Goal: Task Accomplishment & Management: Use online tool/utility

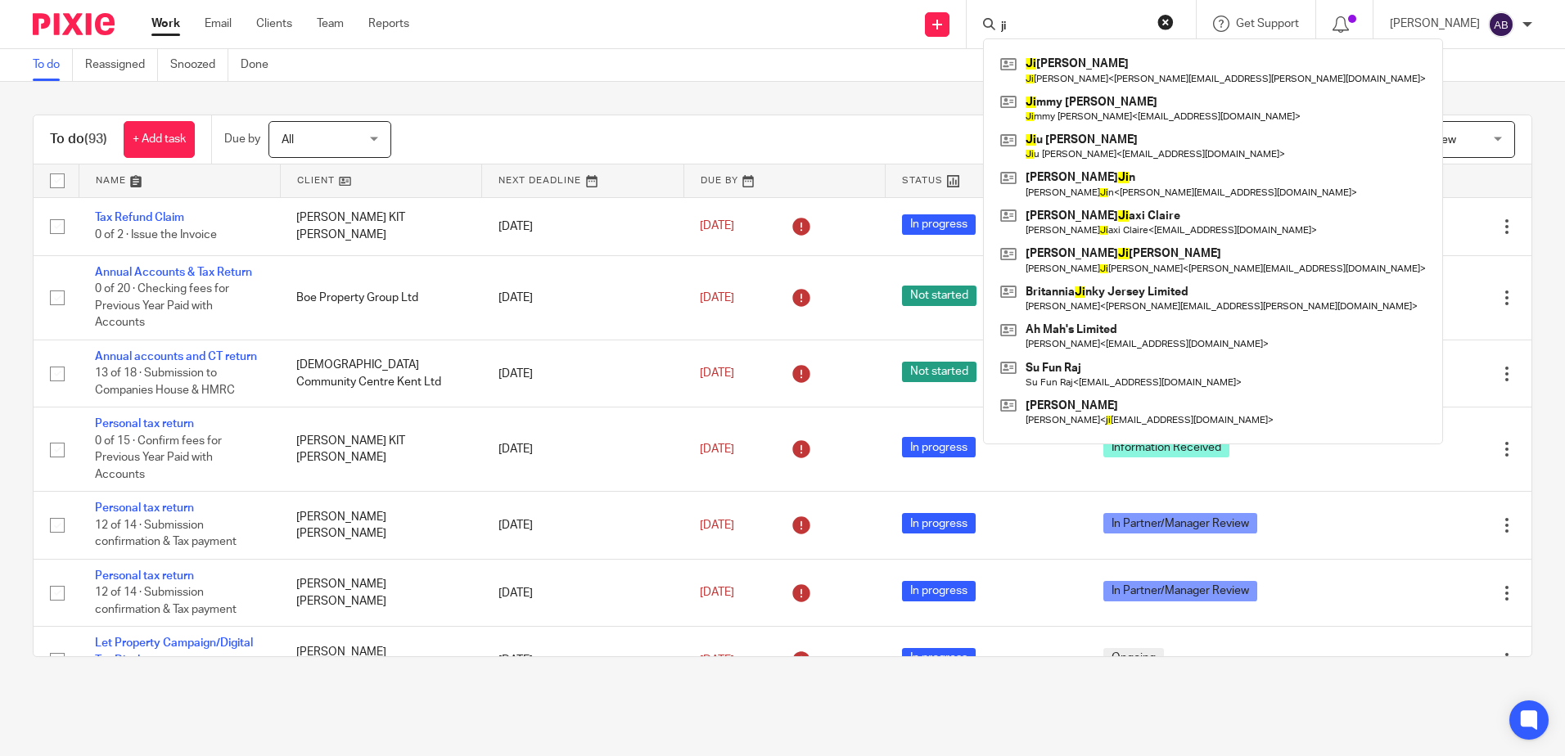
type input "j"
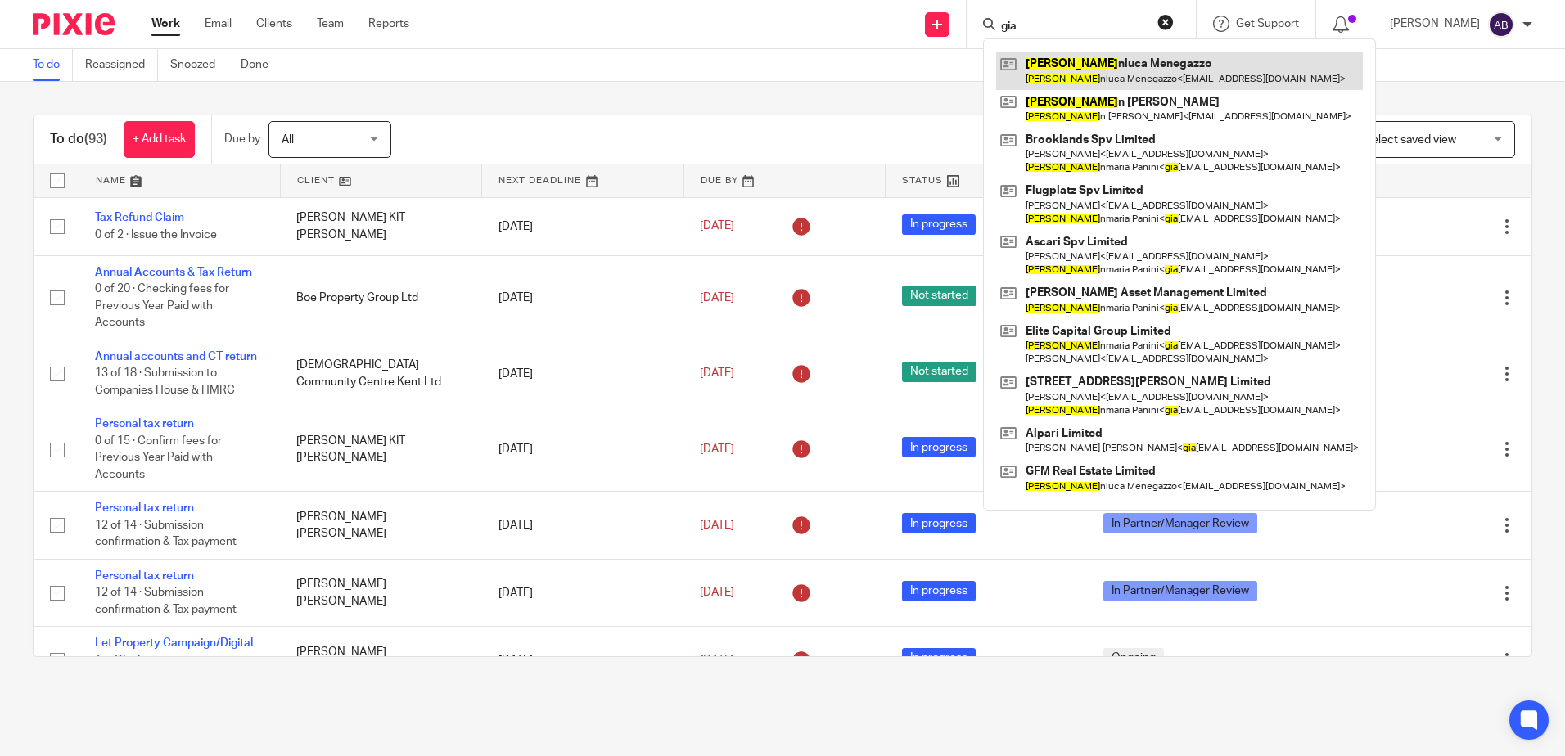
type input "gia"
click at [1120, 66] on link at bounding box center [1179, 71] width 367 height 38
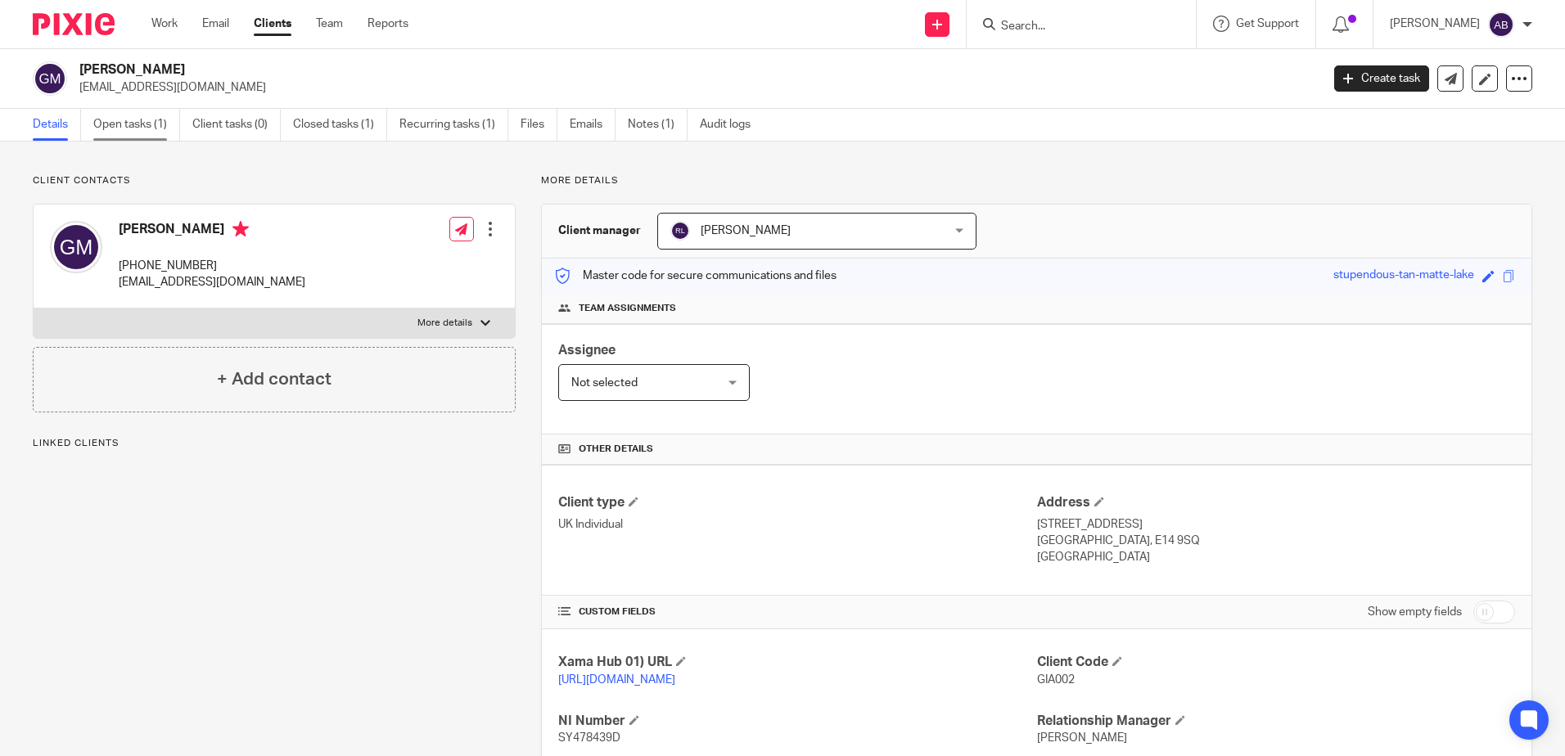
click at [125, 121] on link "Open tasks (1)" at bounding box center [136, 125] width 87 height 32
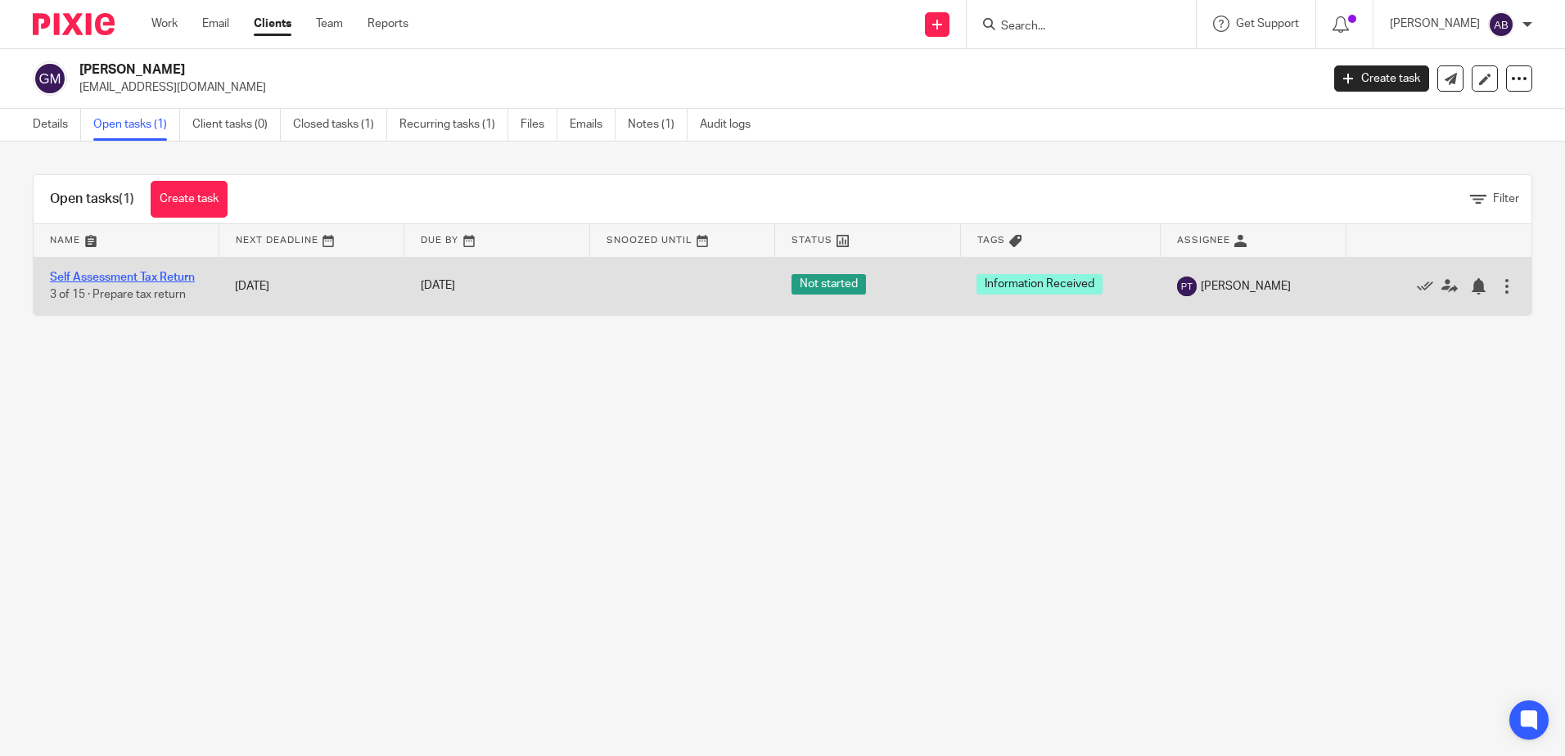
click at [151, 273] on link "Self Assessment Tax Return" at bounding box center [122, 277] width 145 height 11
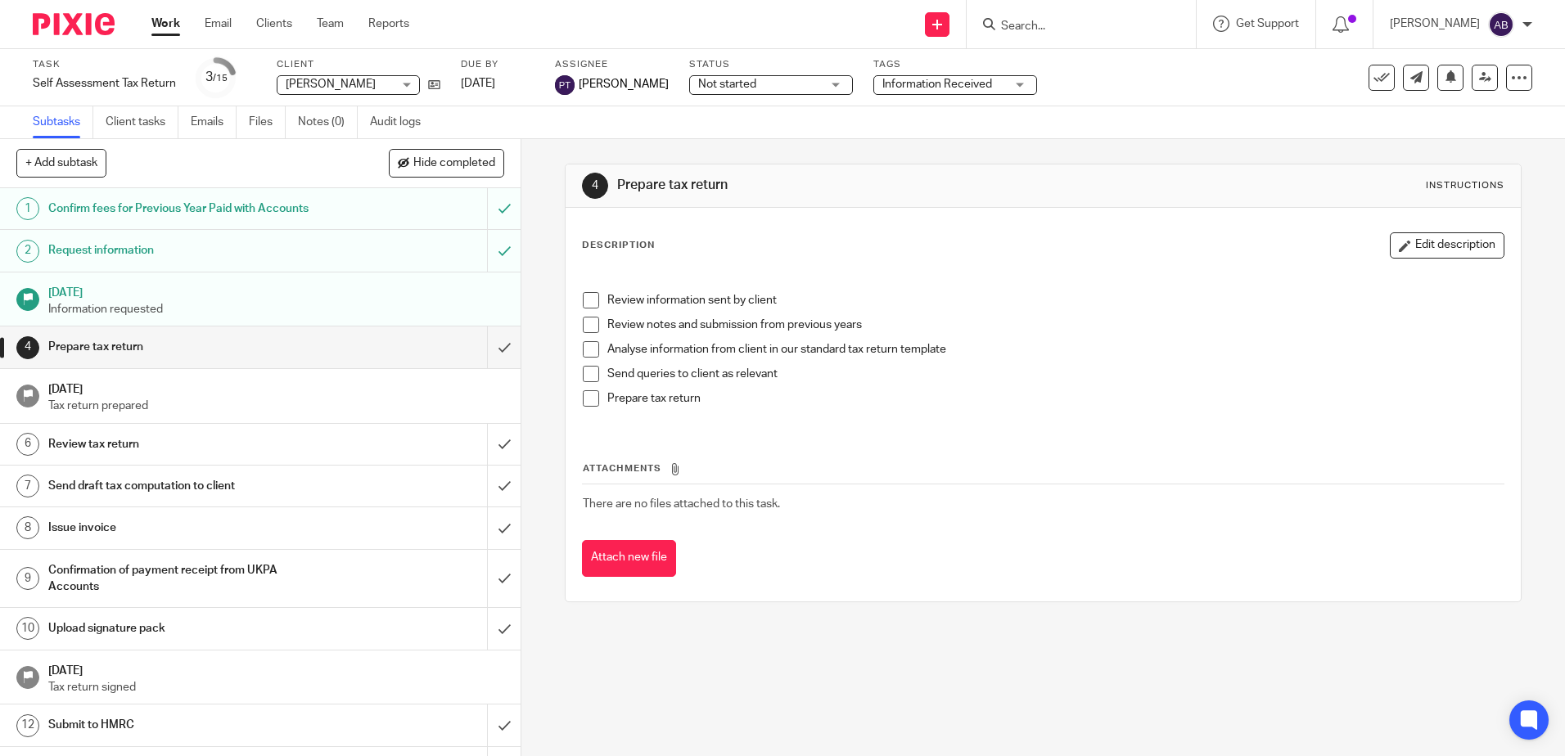
click at [1080, 712] on div "4 Prepare tax return Instructions Description Edit description Review informati…" at bounding box center [1043, 447] width 1044 height 617
click at [157, 30] on link "Work" at bounding box center [165, 24] width 29 height 16
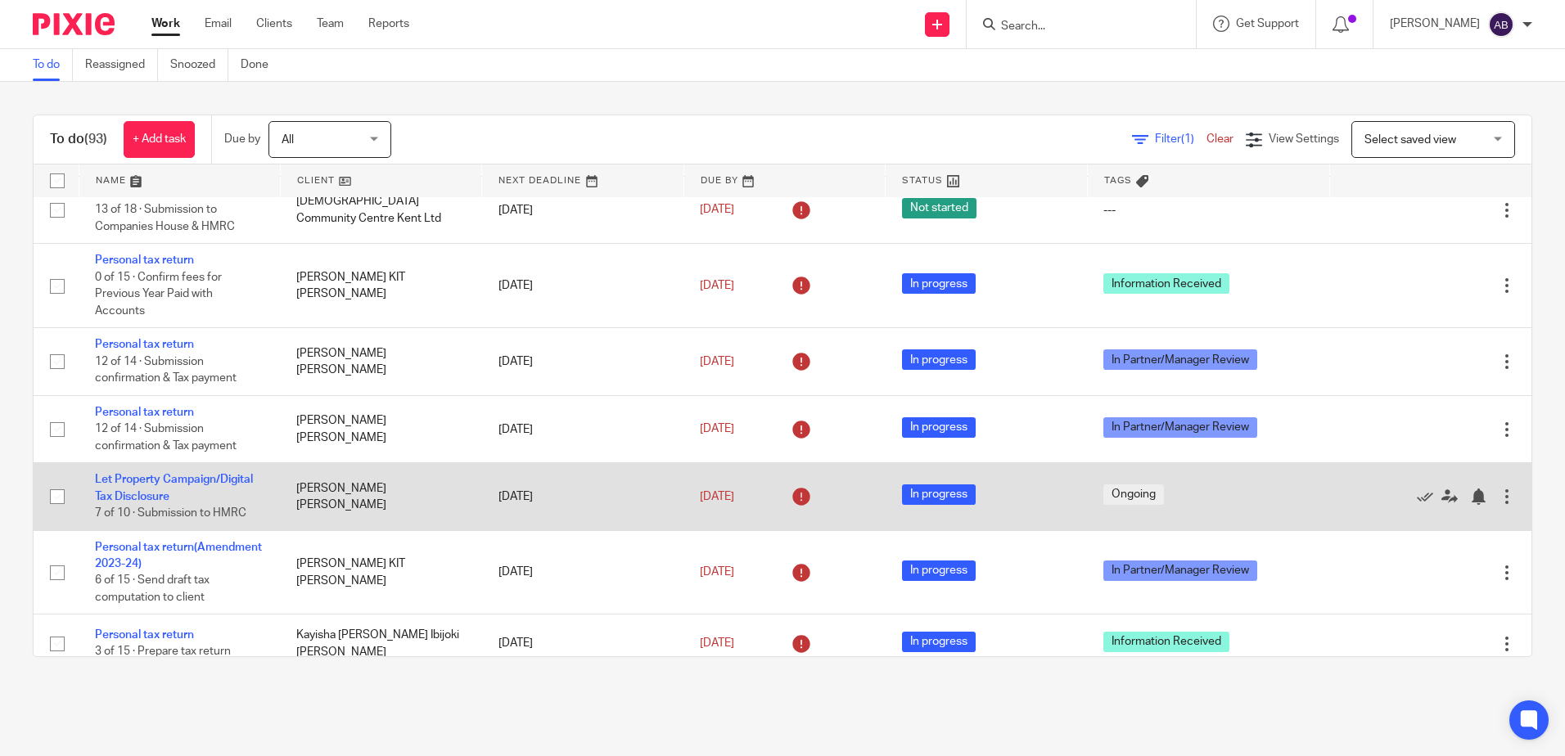
scroll to position [327, 0]
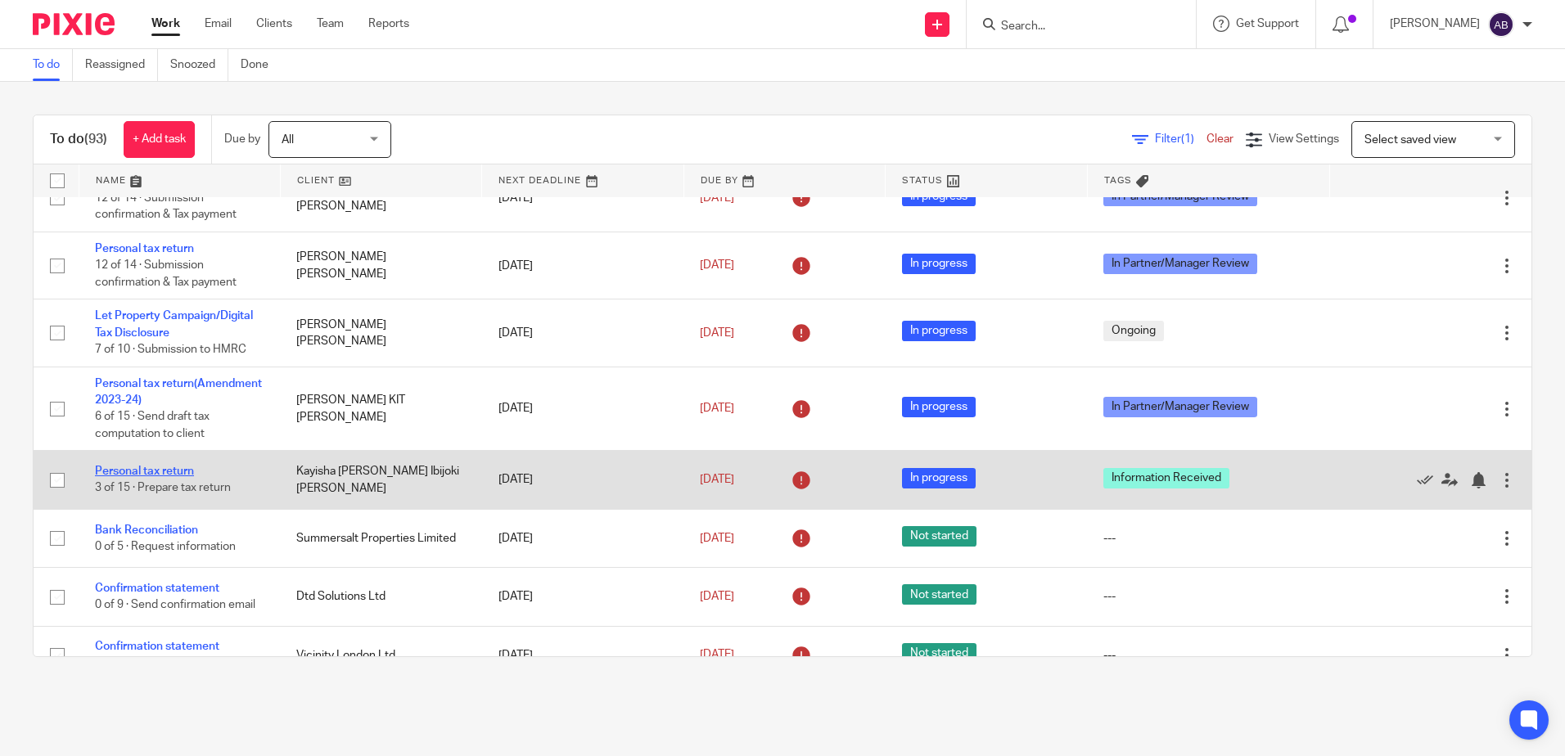
click at [153, 471] on link "Personal tax return" at bounding box center [144, 471] width 99 height 11
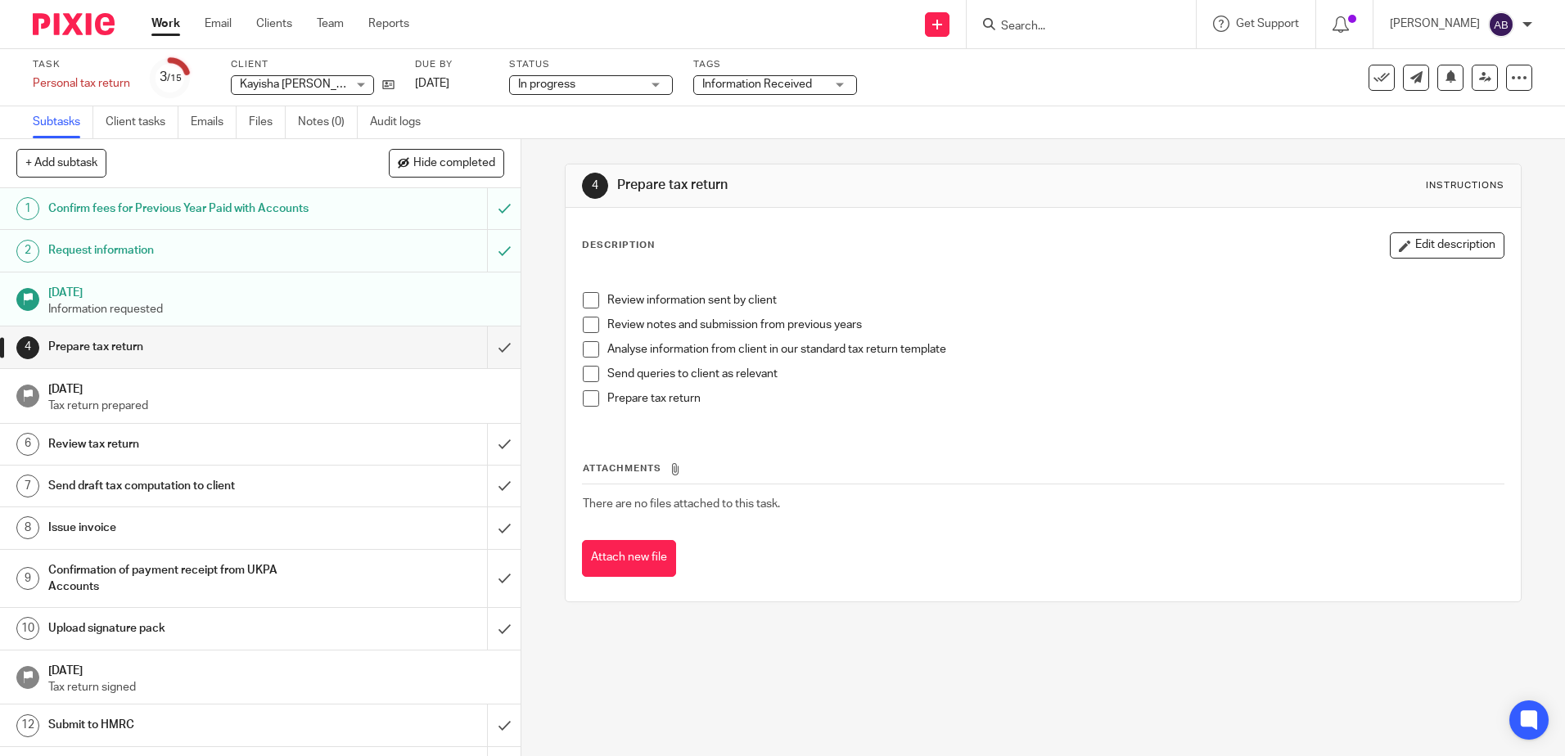
click at [160, 28] on link "Work" at bounding box center [165, 24] width 29 height 16
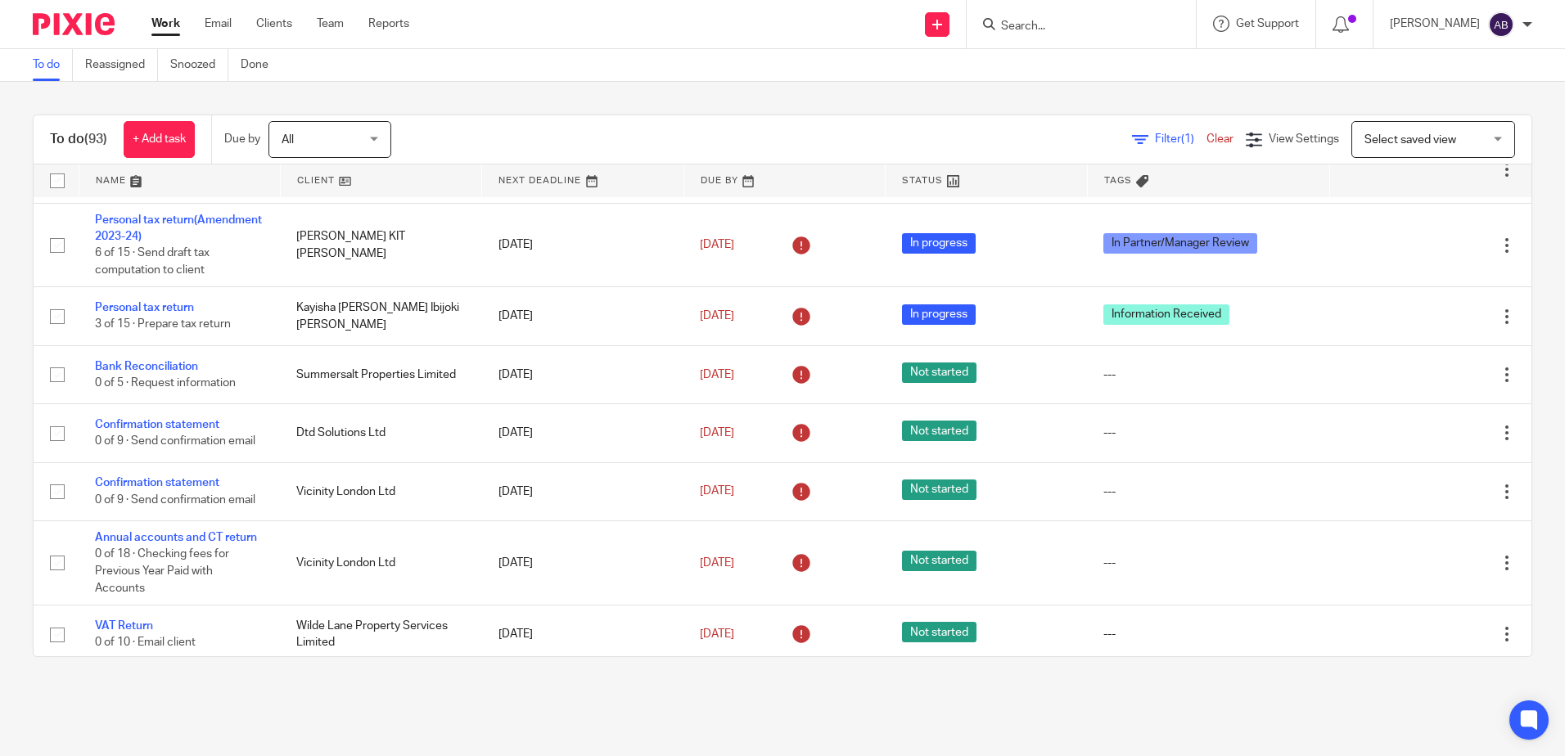
scroll to position [573, 0]
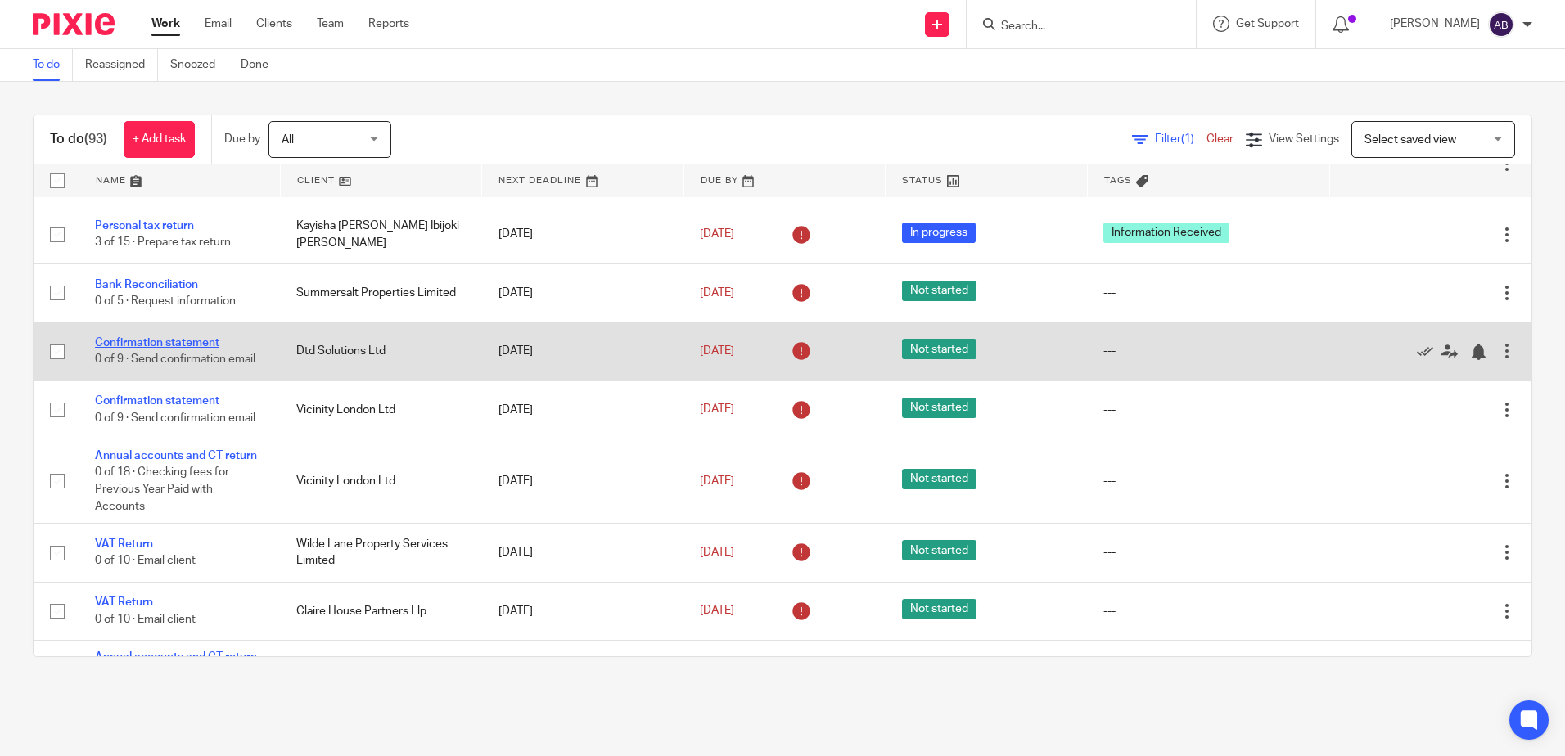
click at [144, 345] on link "Confirmation statement" at bounding box center [157, 342] width 124 height 11
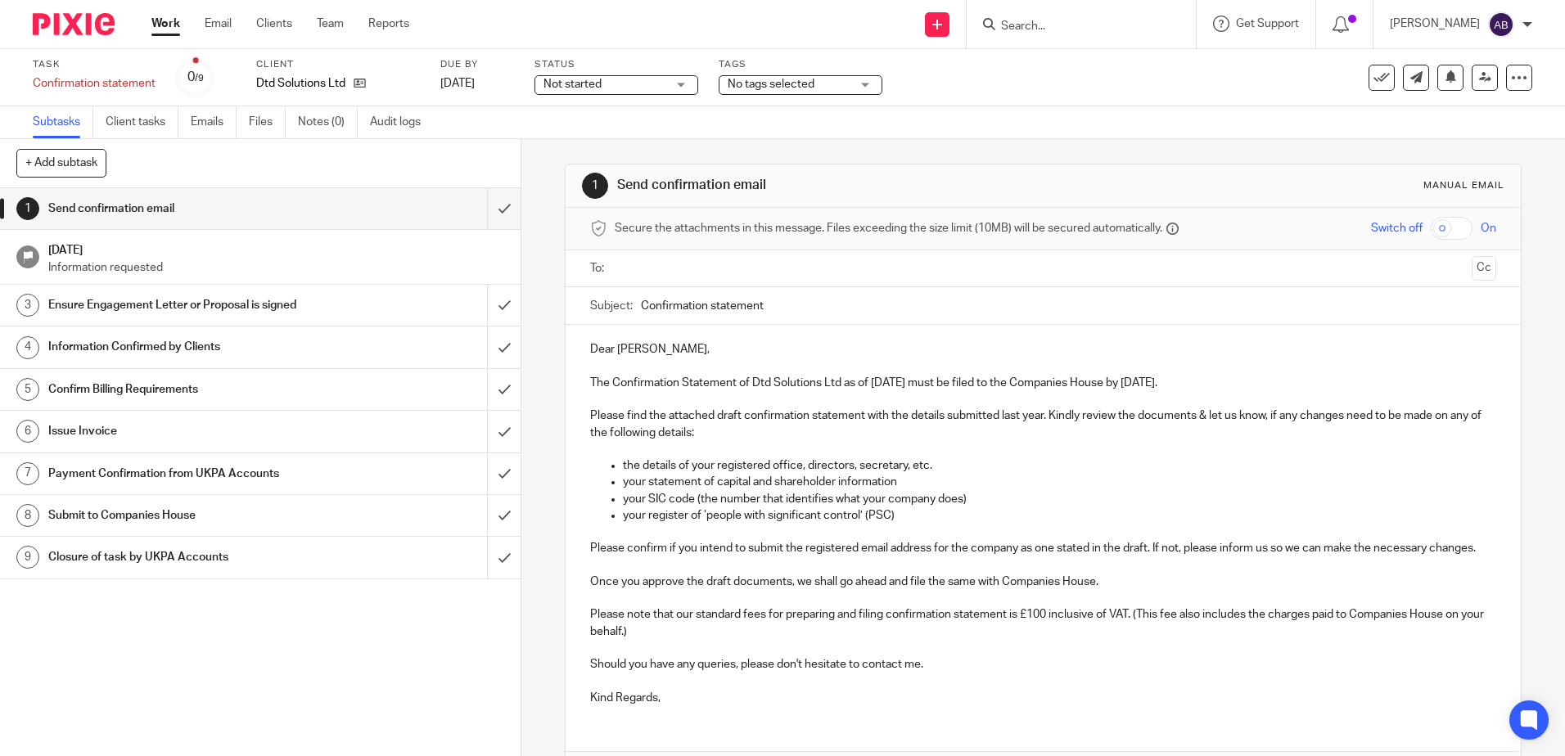
scroll to position [126, 0]
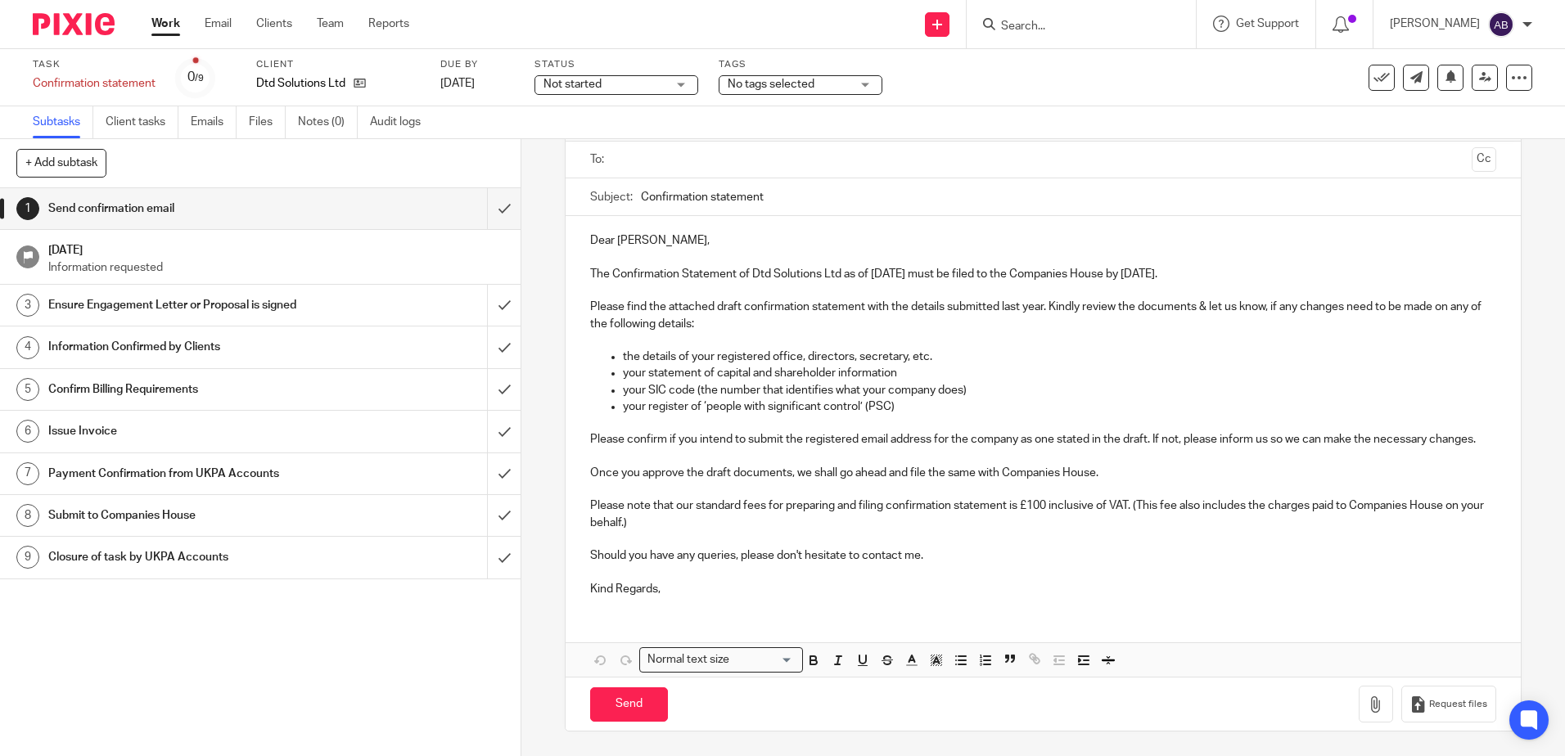
click at [679, 587] on p "Kind Regards," at bounding box center [1042, 589] width 905 height 16
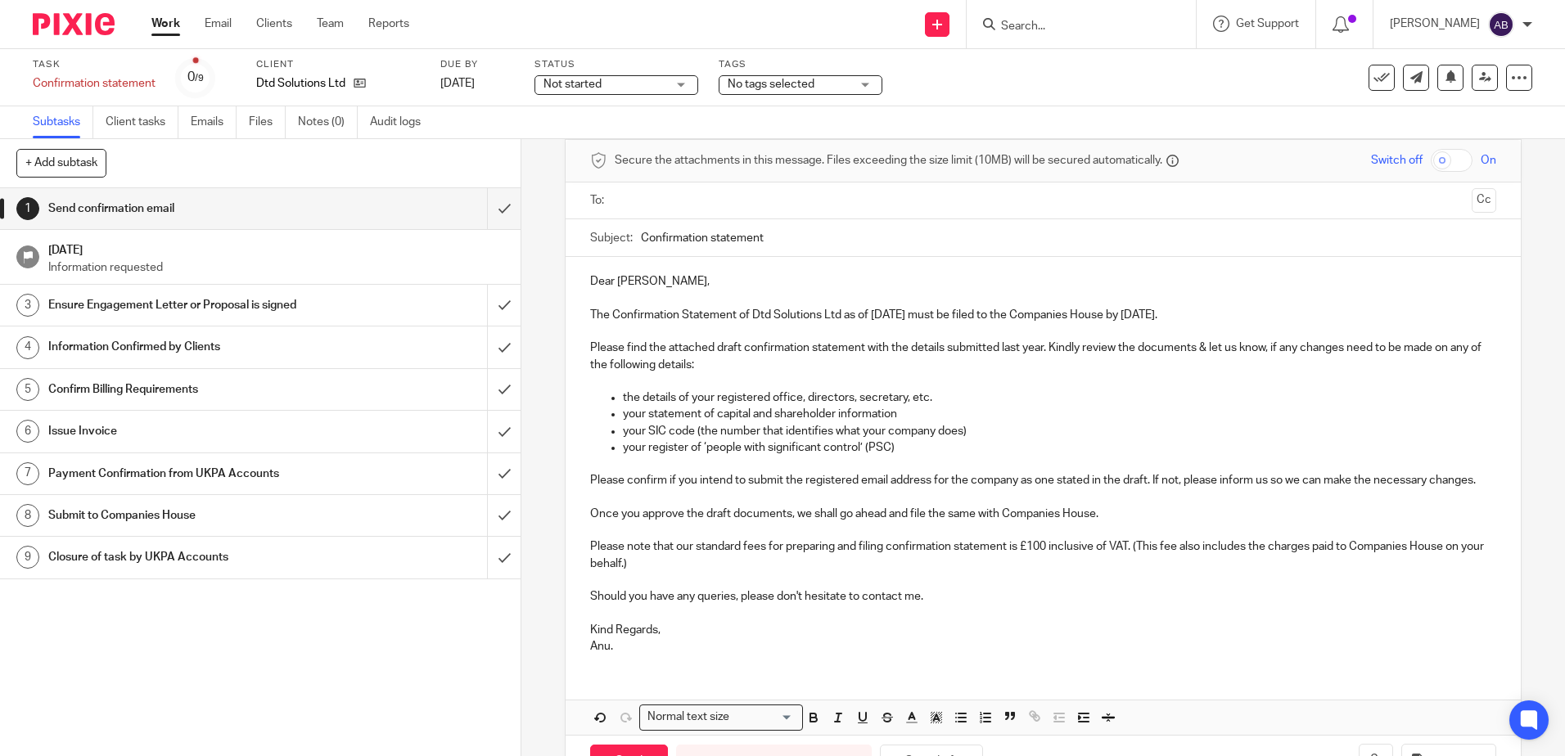
scroll to position [0, 0]
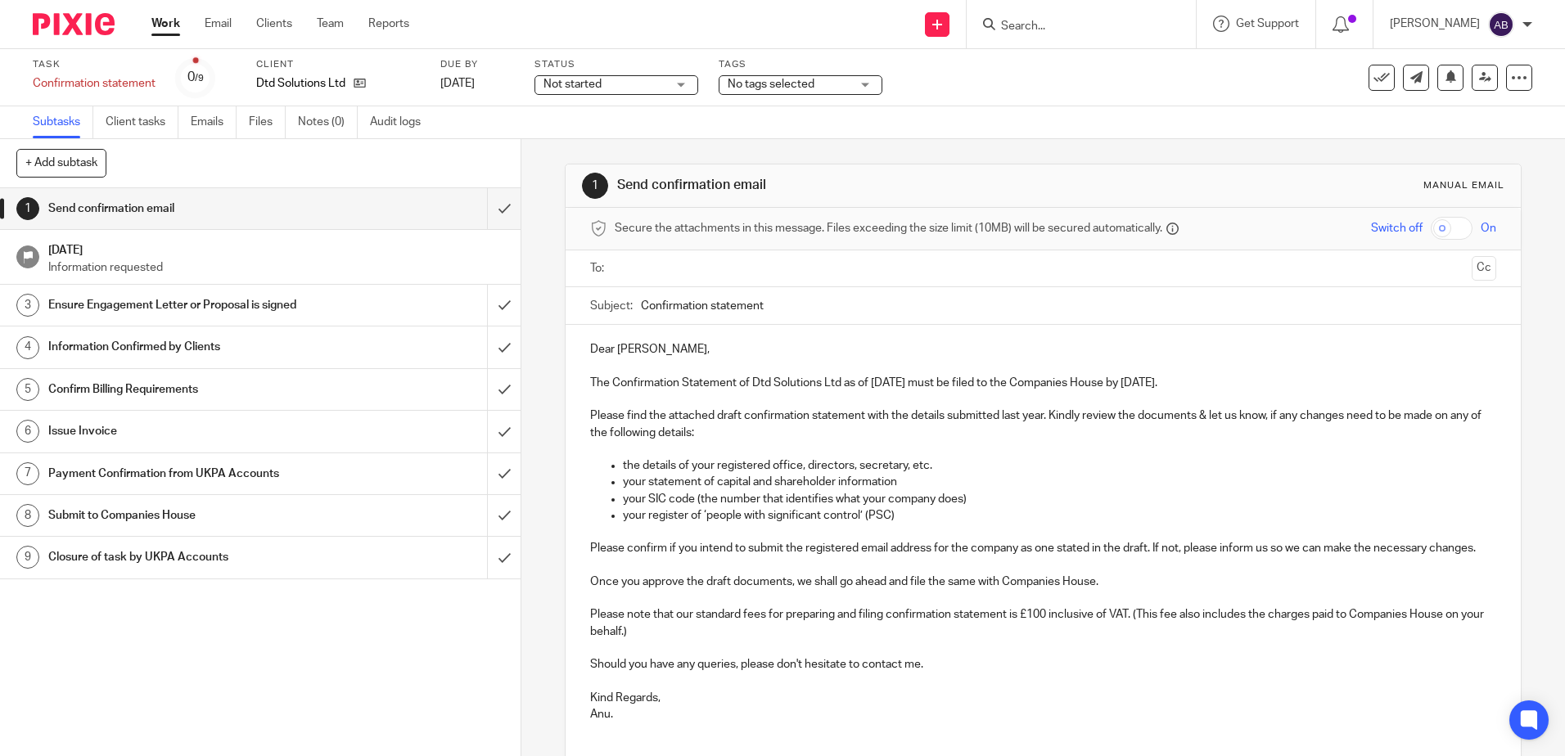
click at [617, 255] on ul at bounding box center [1043, 268] width 855 height 27
click at [617, 282] on ul at bounding box center [1043, 268] width 855 height 27
click at [625, 269] on input "text" at bounding box center [1043, 269] width 844 height 19
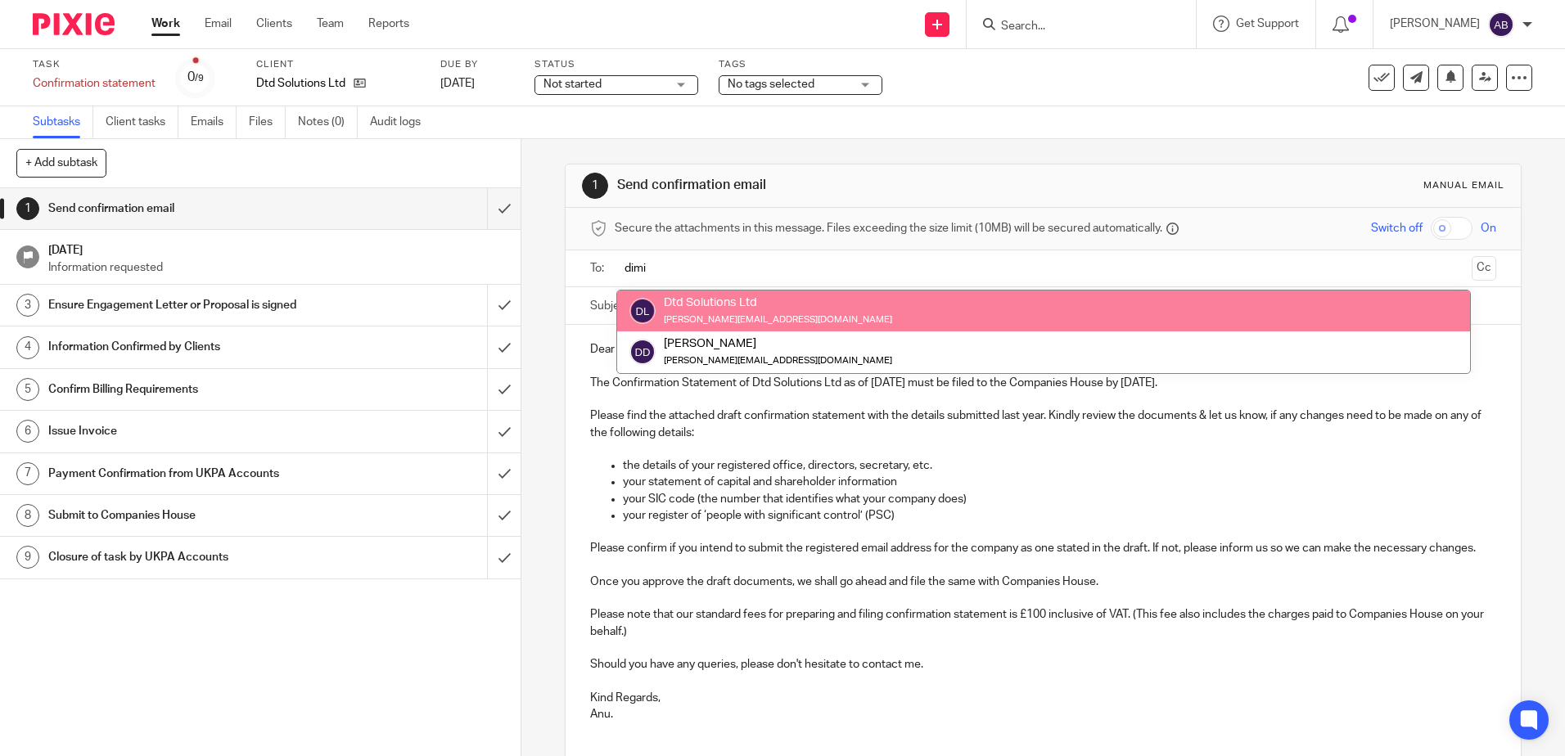
type input "dimi"
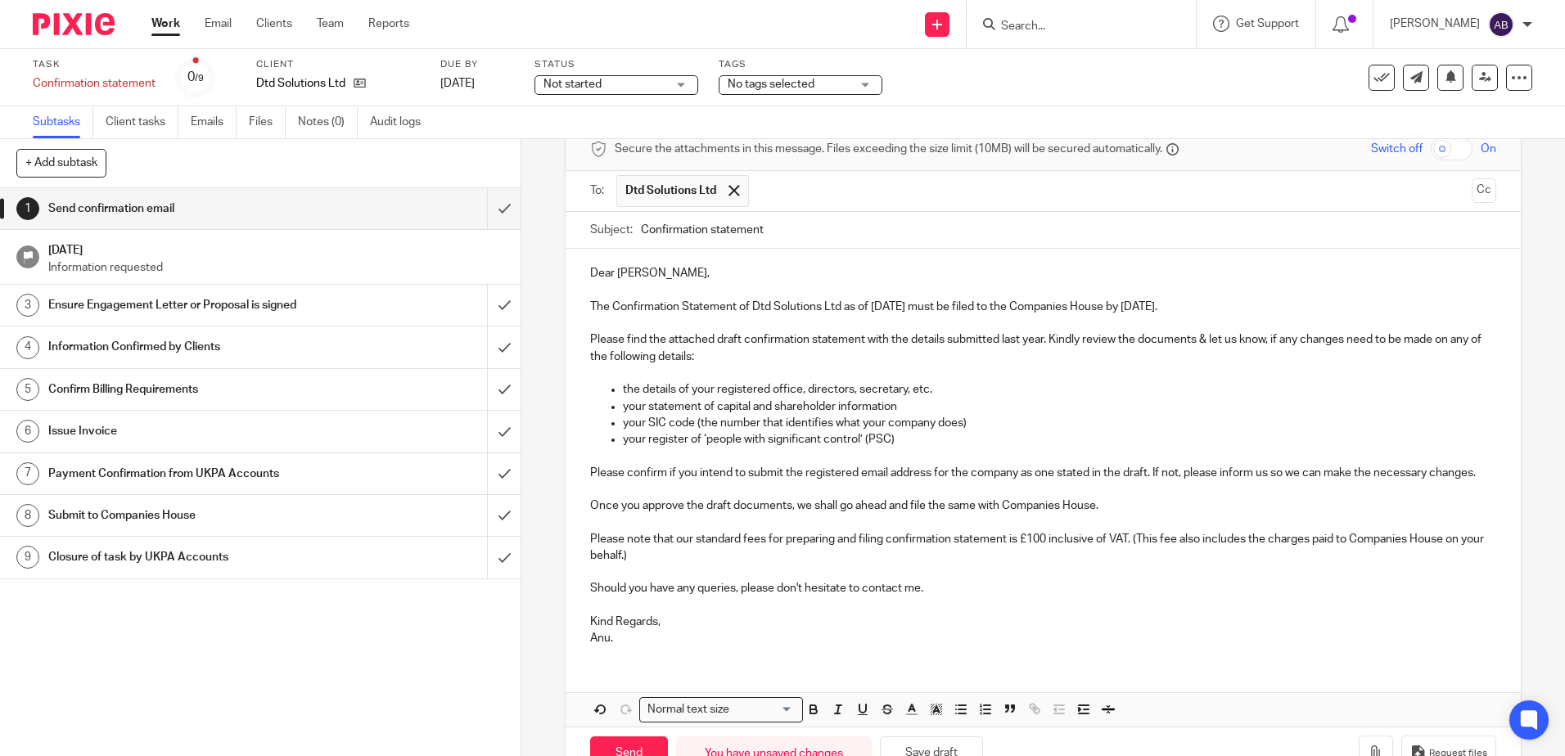
scroll to position [146, 0]
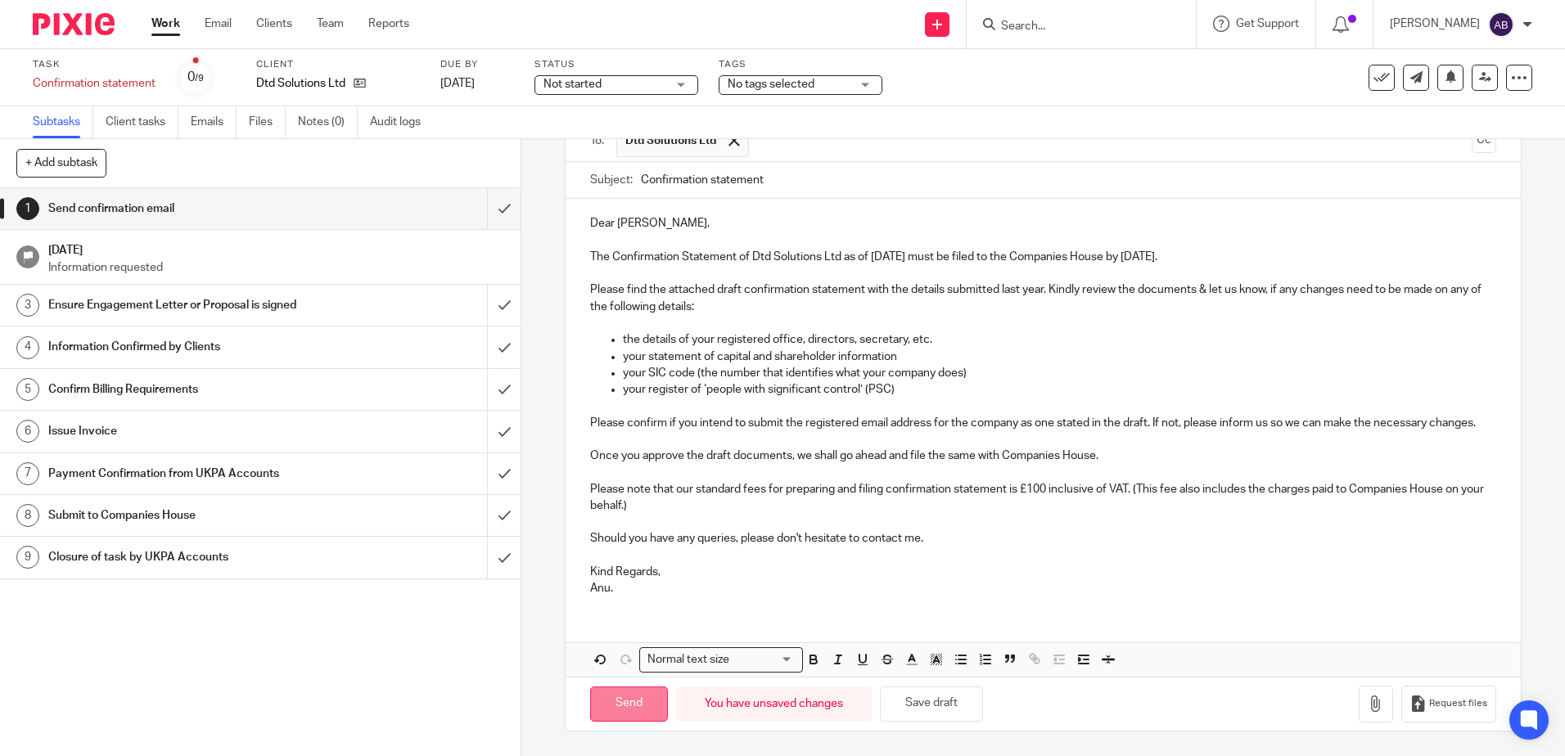
click at [630, 695] on input "Send" at bounding box center [629, 704] width 78 height 35
type input "Sent"
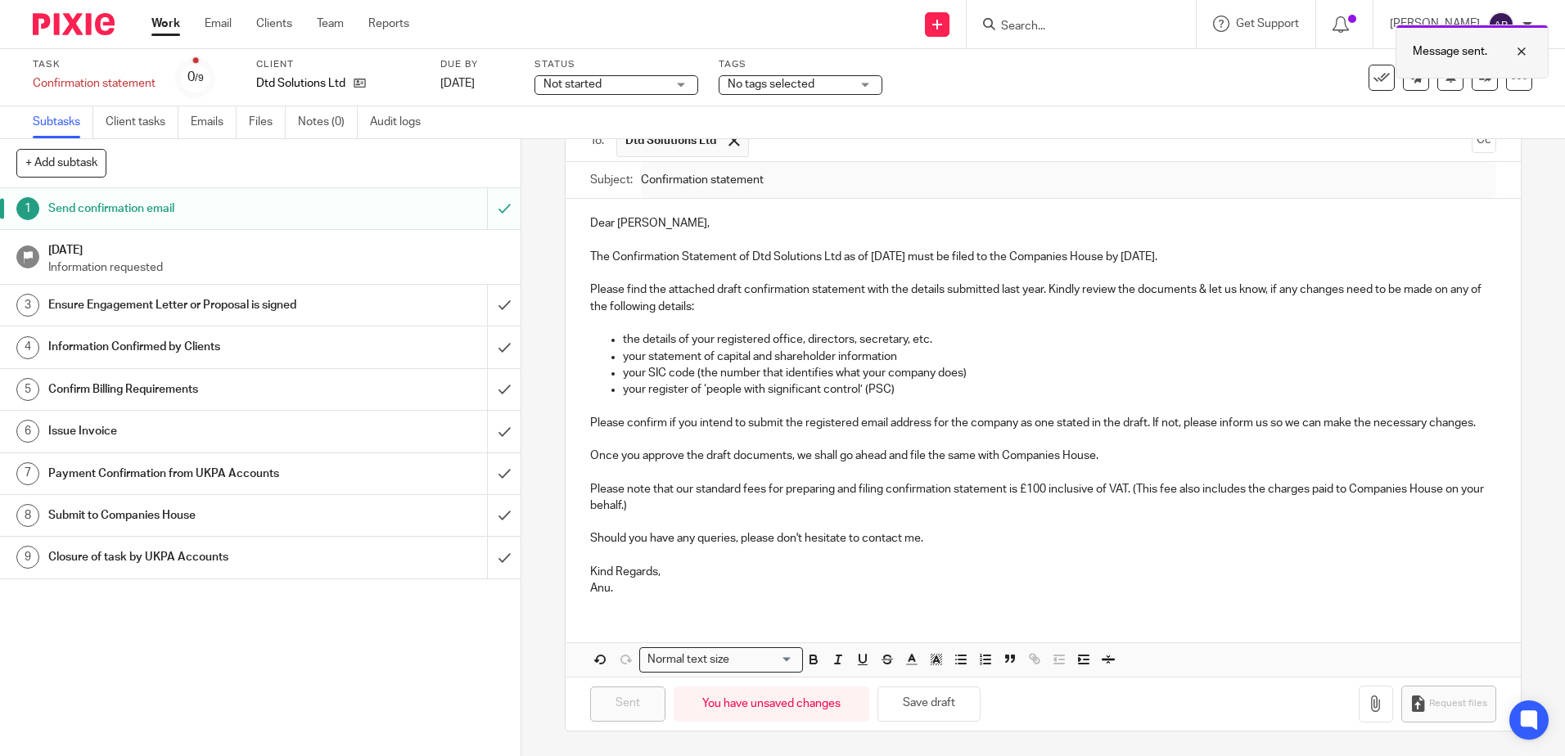
click at [1520, 53] on div at bounding box center [1510, 52] width 44 height 20
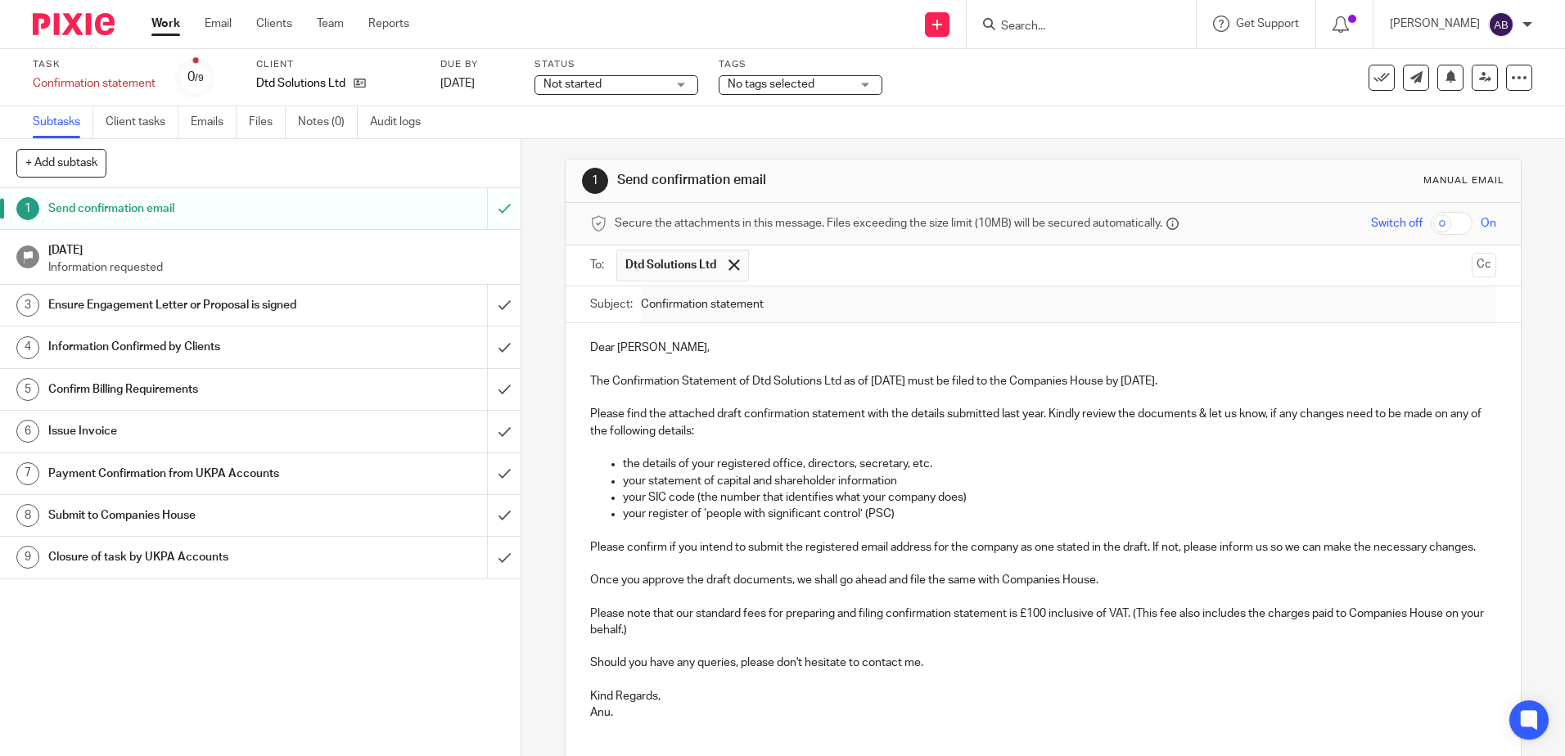
scroll to position [0, 0]
click at [639, 80] on span "Not started" at bounding box center [605, 84] width 123 height 17
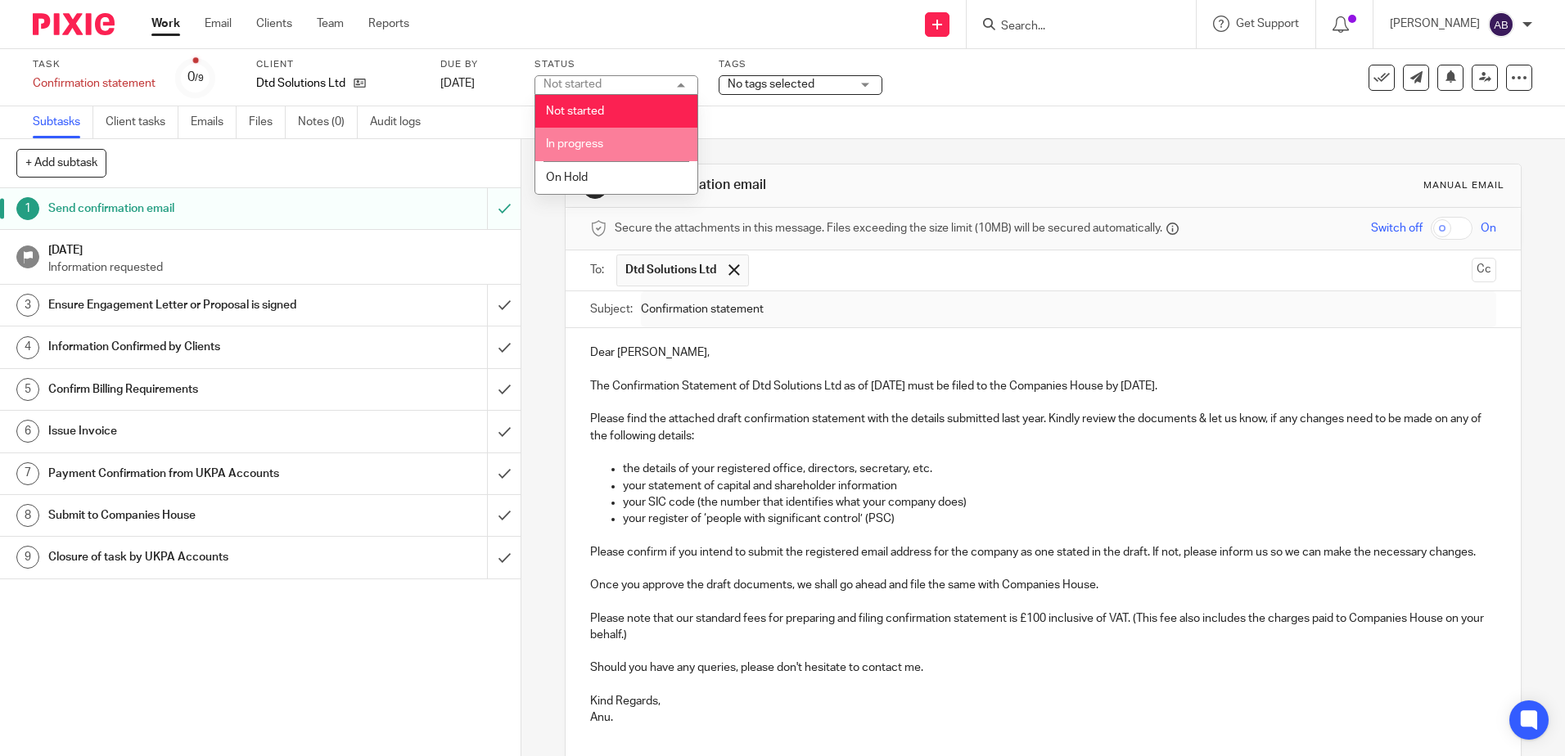
click at [604, 140] on li "In progress" at bounding box center [616, 145] width 162 height 34
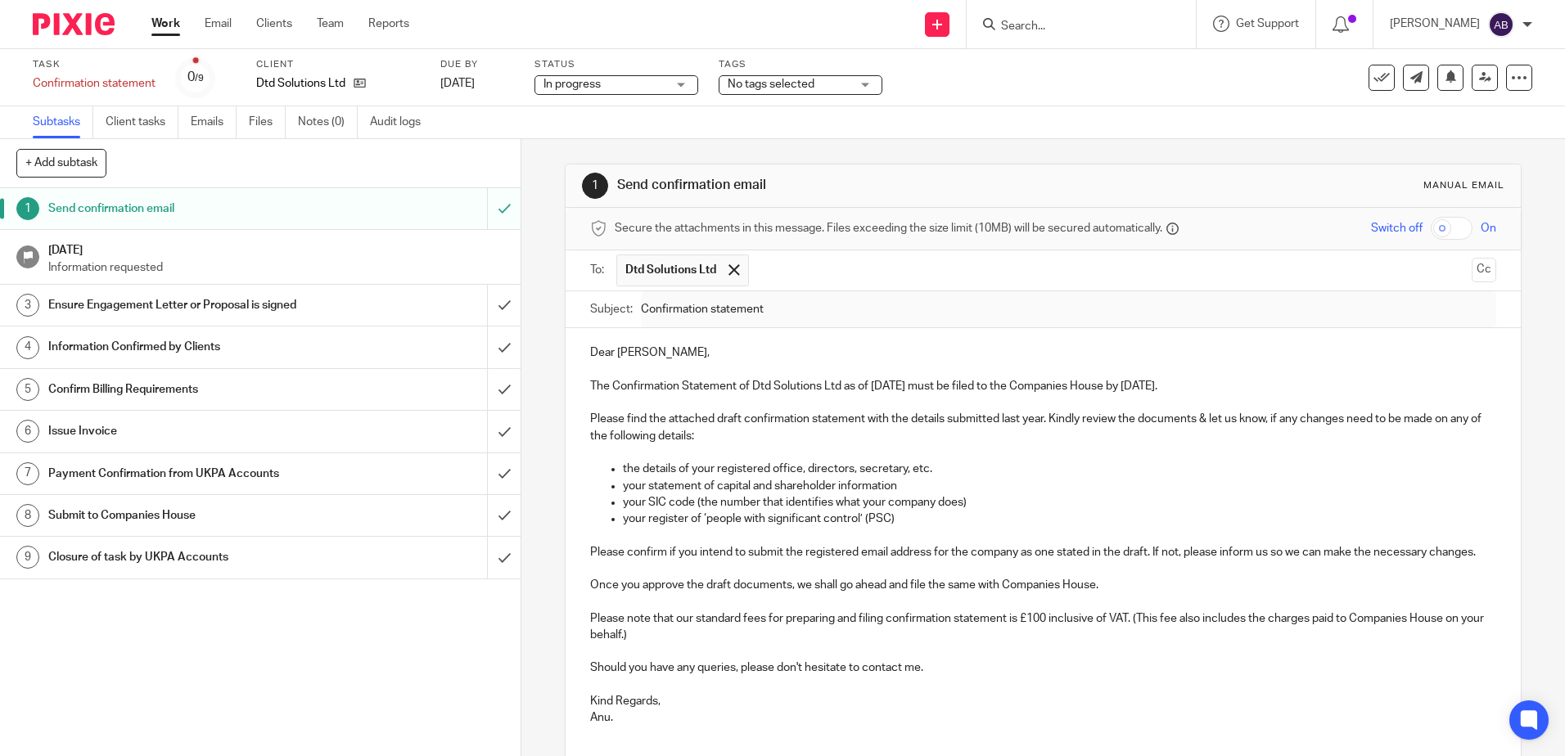
click at [801, 79] on span "No tags selected" at bounding box center [771, 84] width 87 height 11
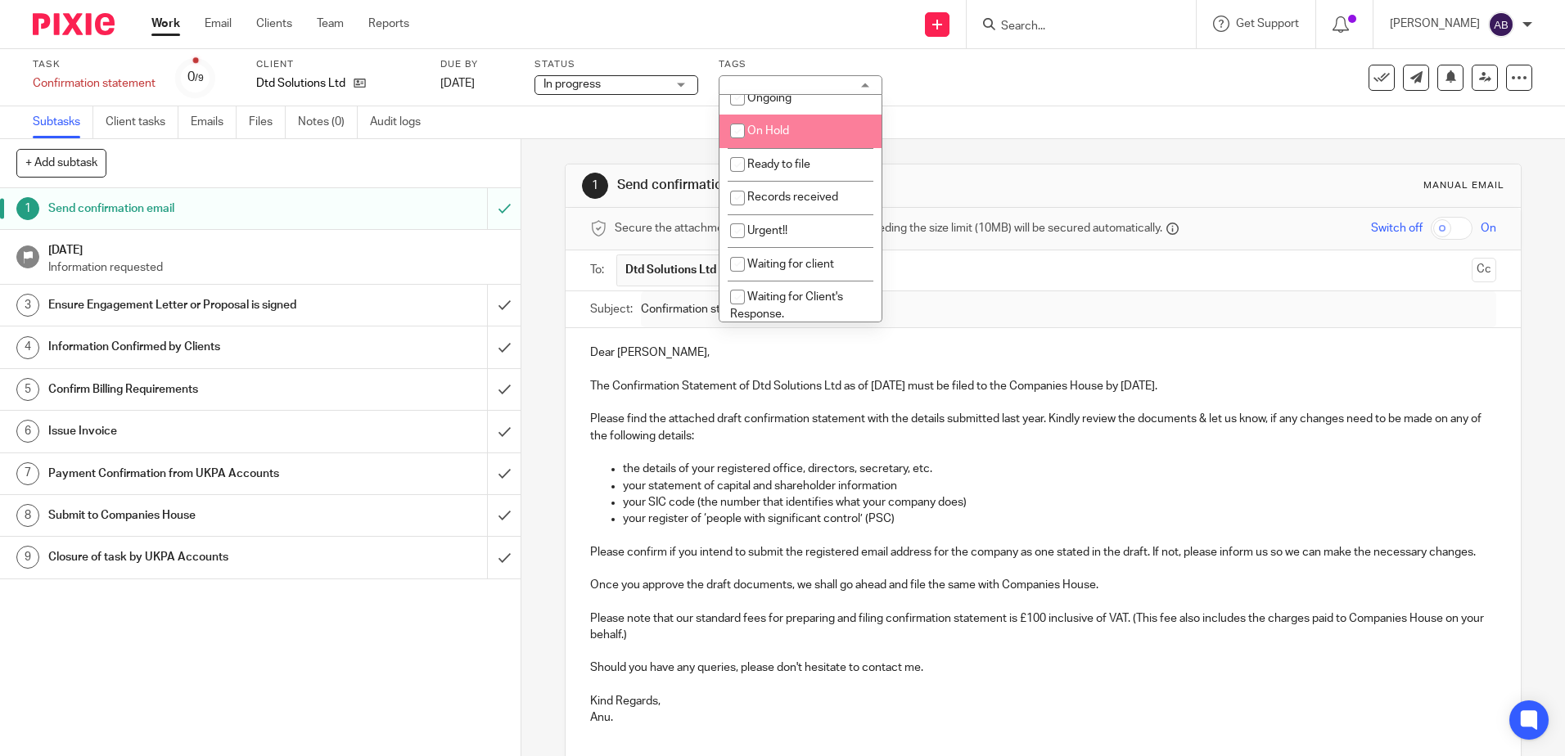
scroll to position [164, 0]
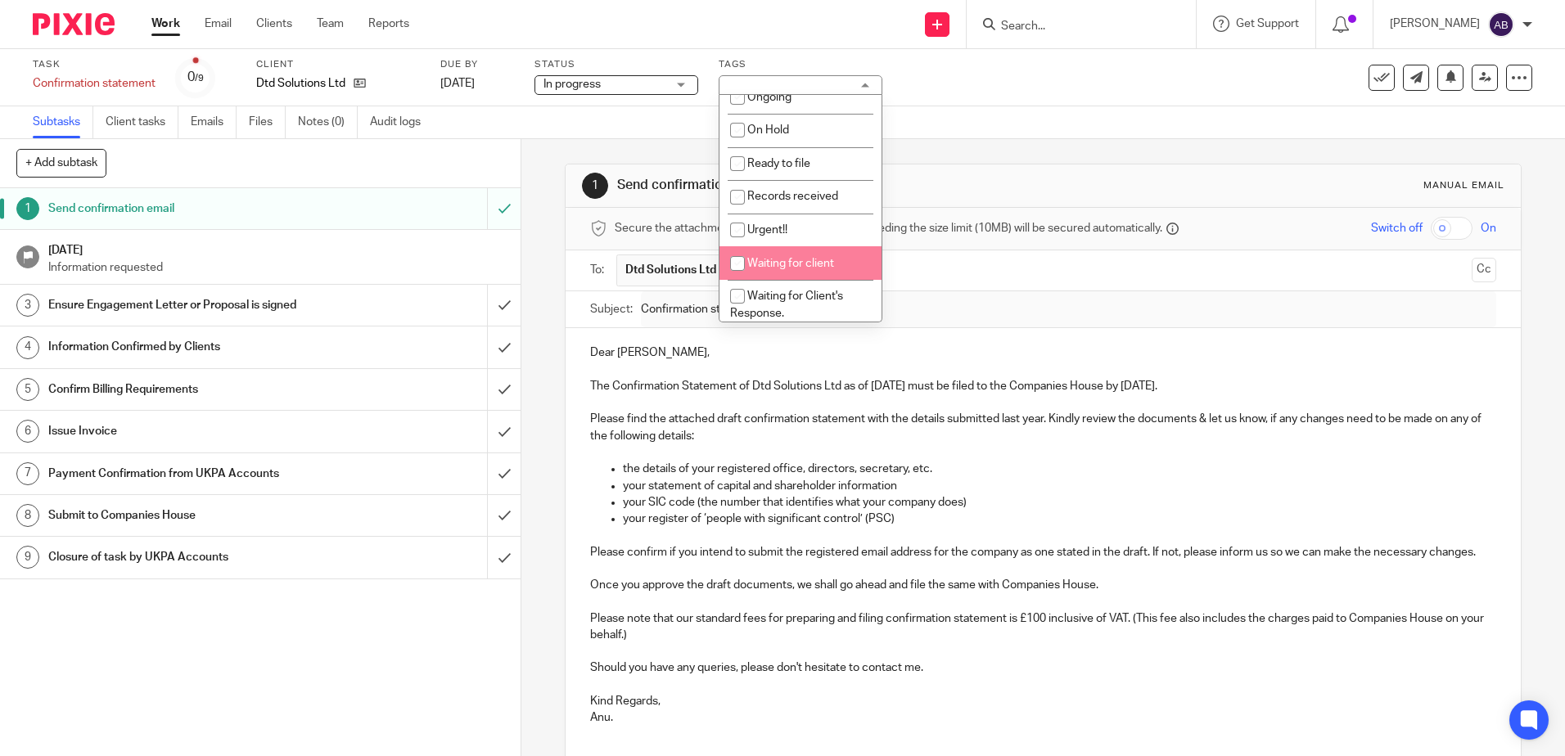
click at [797, 271] on li "Waiting for client" at bounding box center [801, 263] width 162 height 34
checkbox input "true"
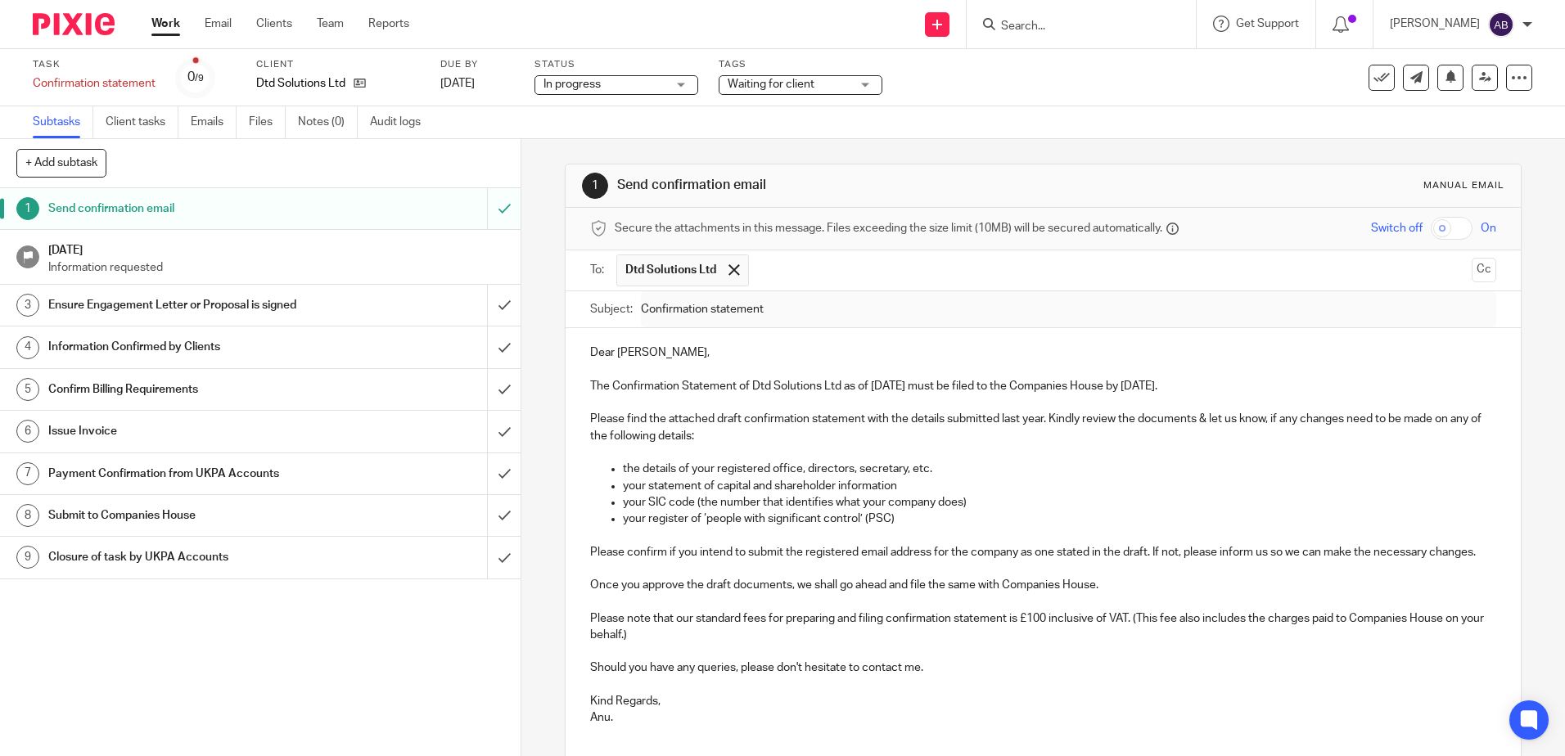
click at [559, 126] on div "Subtasks Client tasks Emails Files Notes (0) Audit logs" at bounding box center [782, 122] width 1565 height 33
click at [168, 27] on link "Work" at bounding box center [165, 24] width 29 height 16
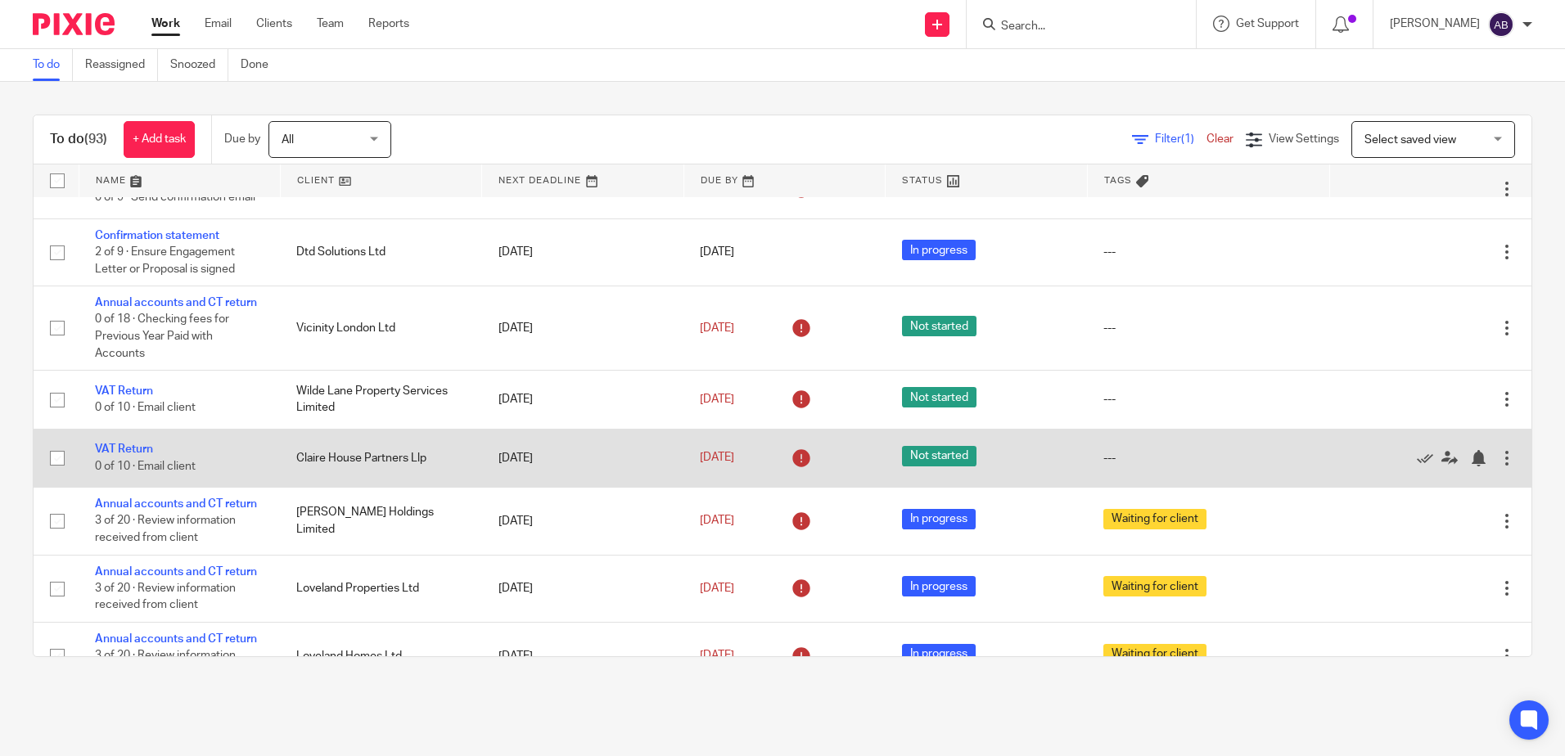
scroll to position [737, 0]
click at [140, 448] on link "VAT Return" at bounding box center [124, 447] width 58 height 11
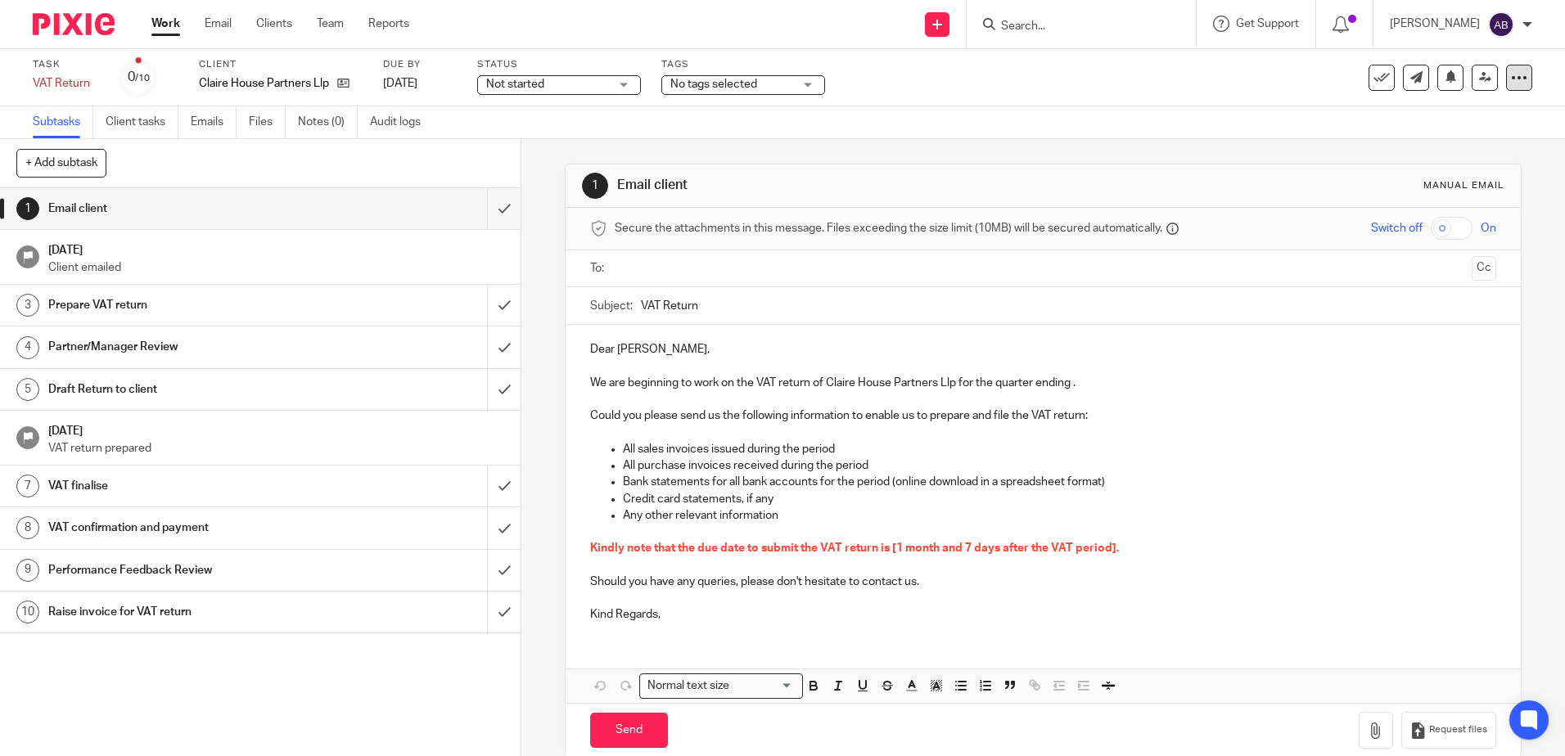
click at [1511, 70] on icon at bounding box center [1519, 78] width 16 height 16
click at [1466, 143] on link "Advanced task editor" at bounding box center [1456, 143] width 108 height 11
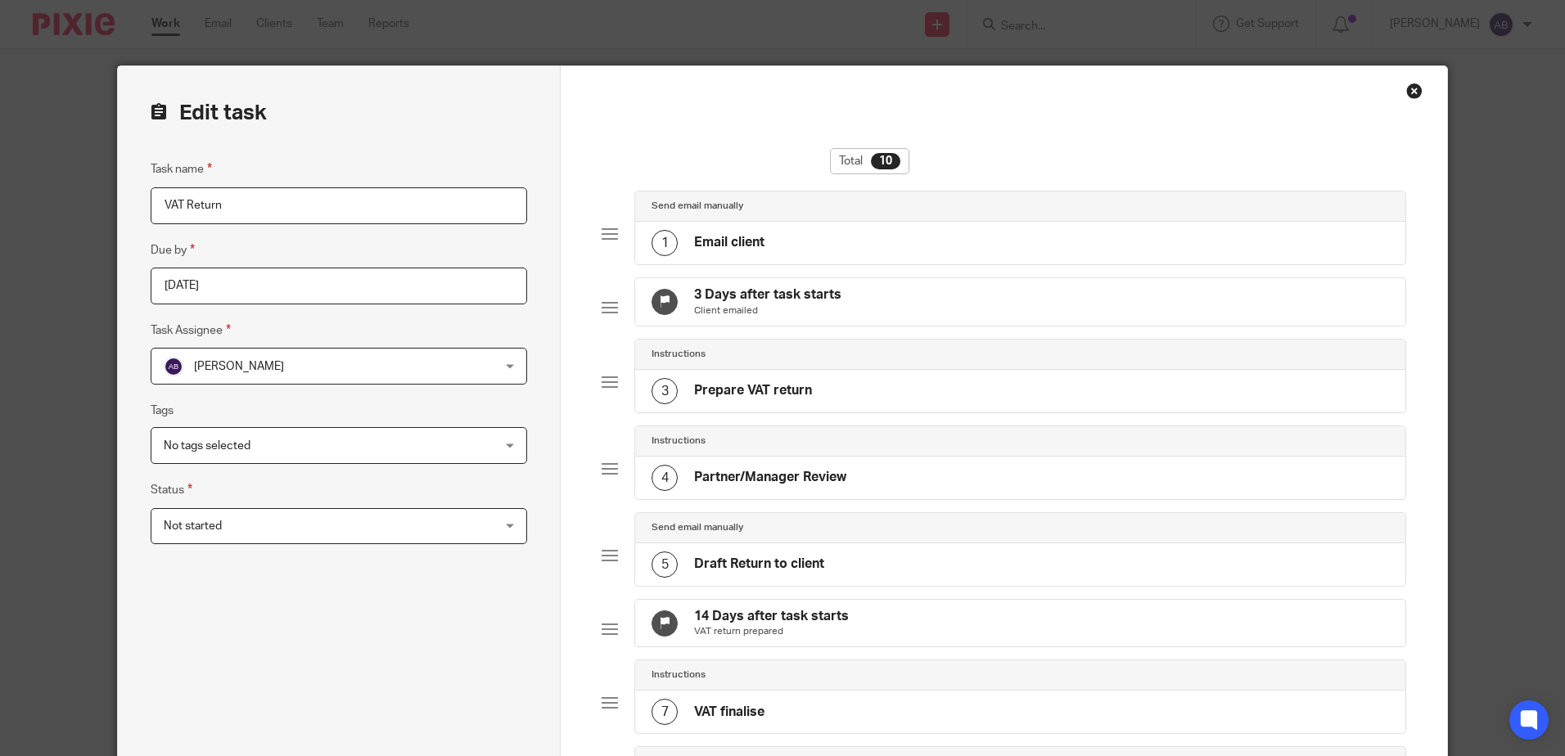
click at [1406, 88] on div "Close this dialog window" at bounding box center [1414, 91] width 16 height 16
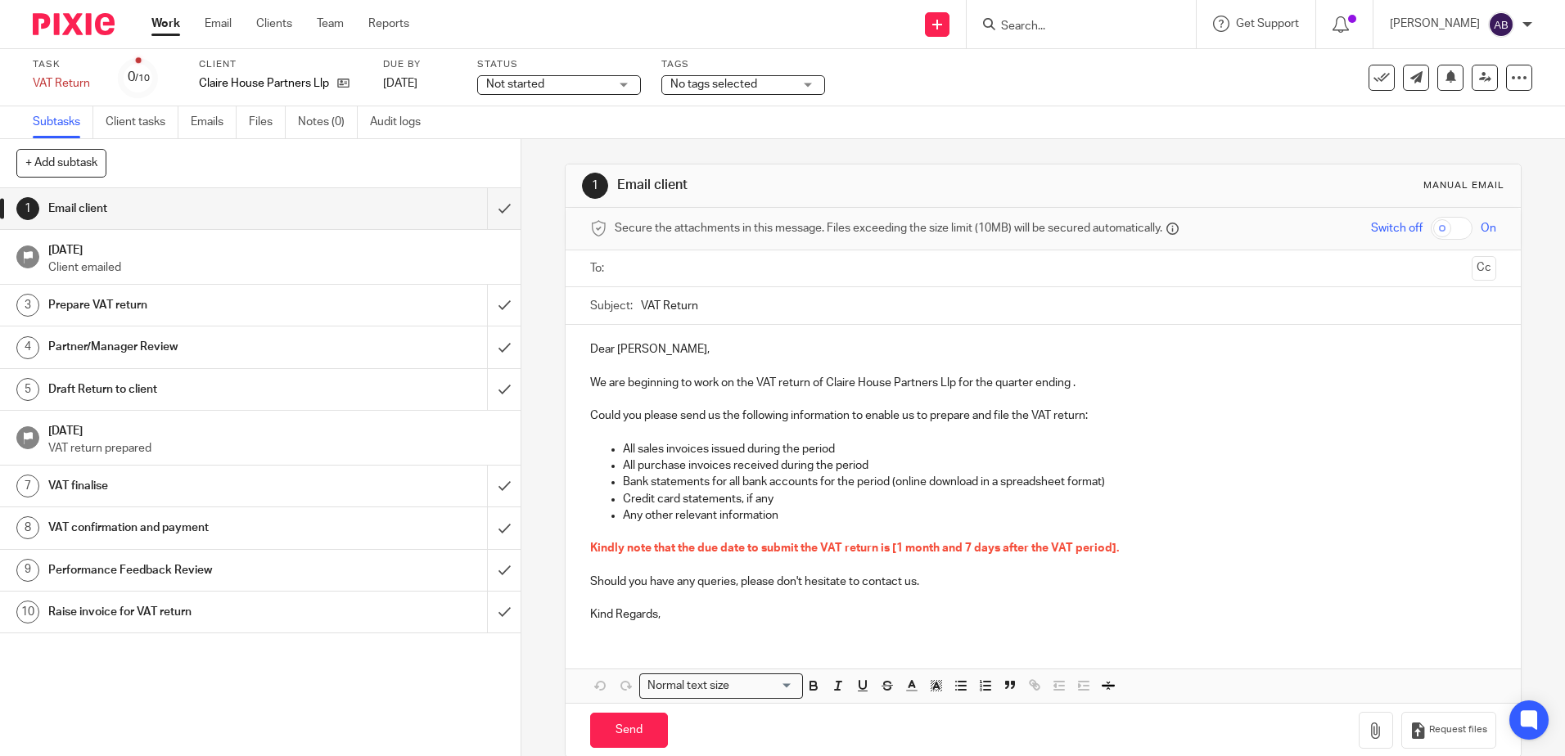
click at [62, 119] on link "Subtasks" at bounding box center [63, 122] width 61 height 32
click at [335, 84] on link at bounding box center [339, 83] width 20 height 16
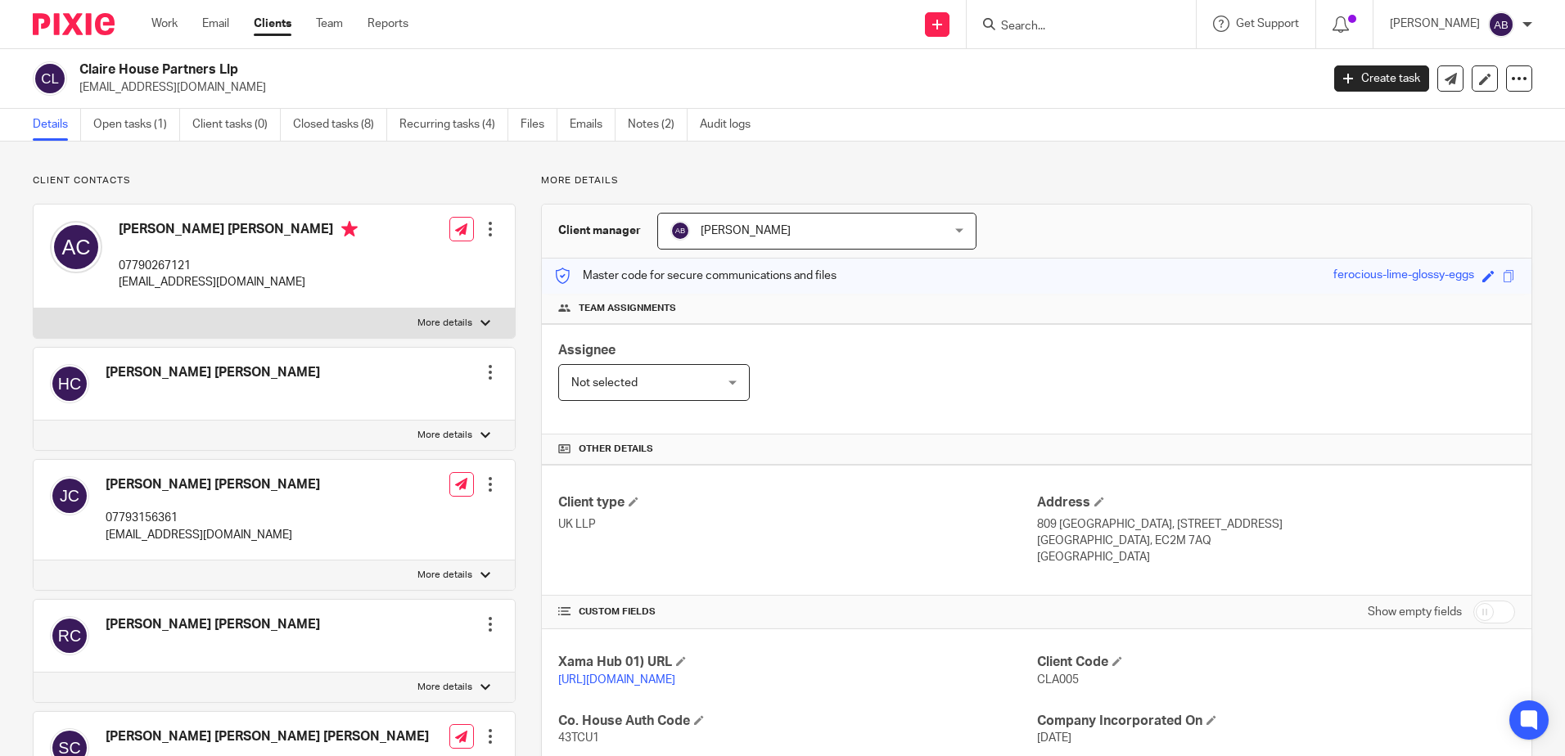
click at [51, 119] on link "Details" at bounding box center [57, 125] width 48 height 32
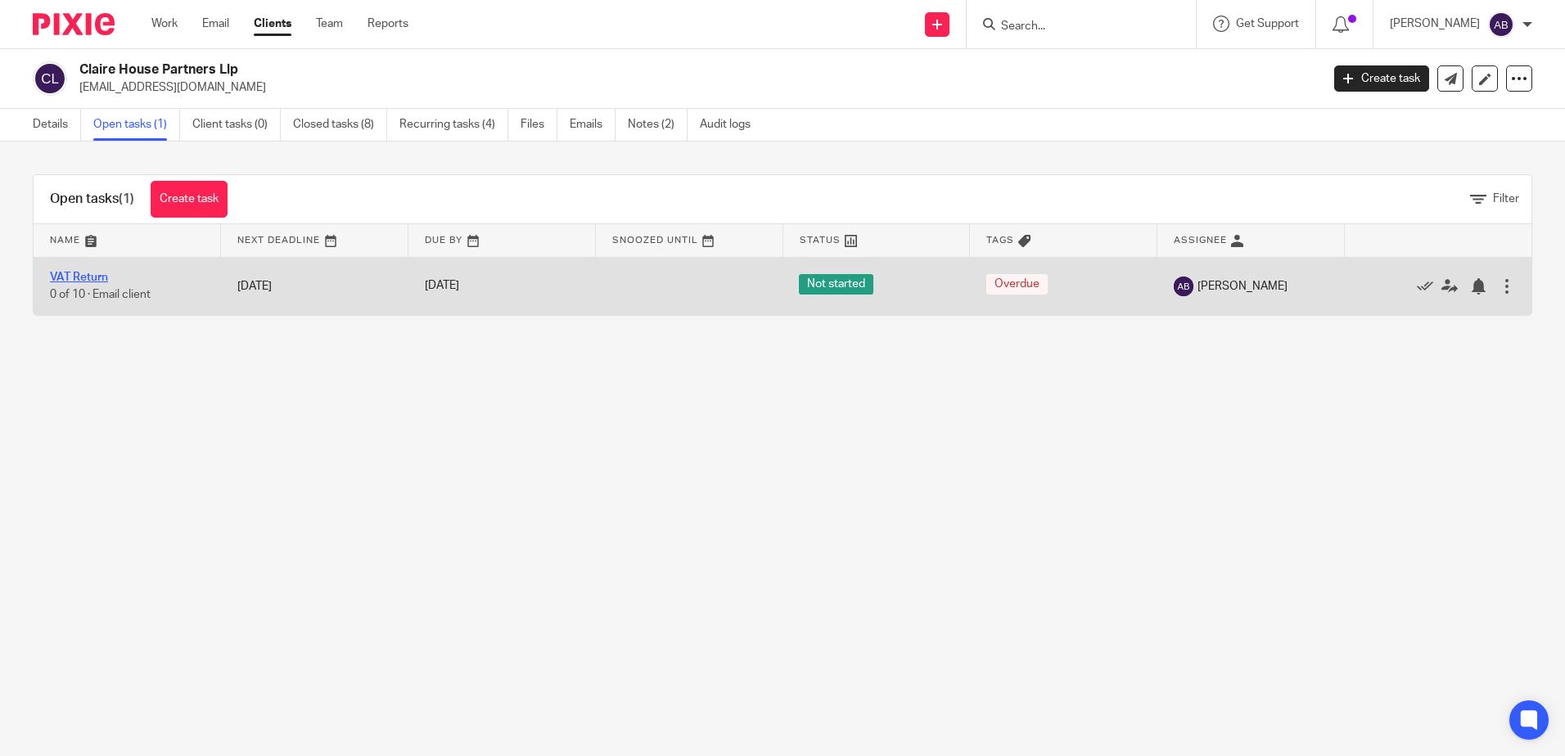
click at [79, 276] on link "VAT Return" at bounding box center [79, 277] width 58 height 11
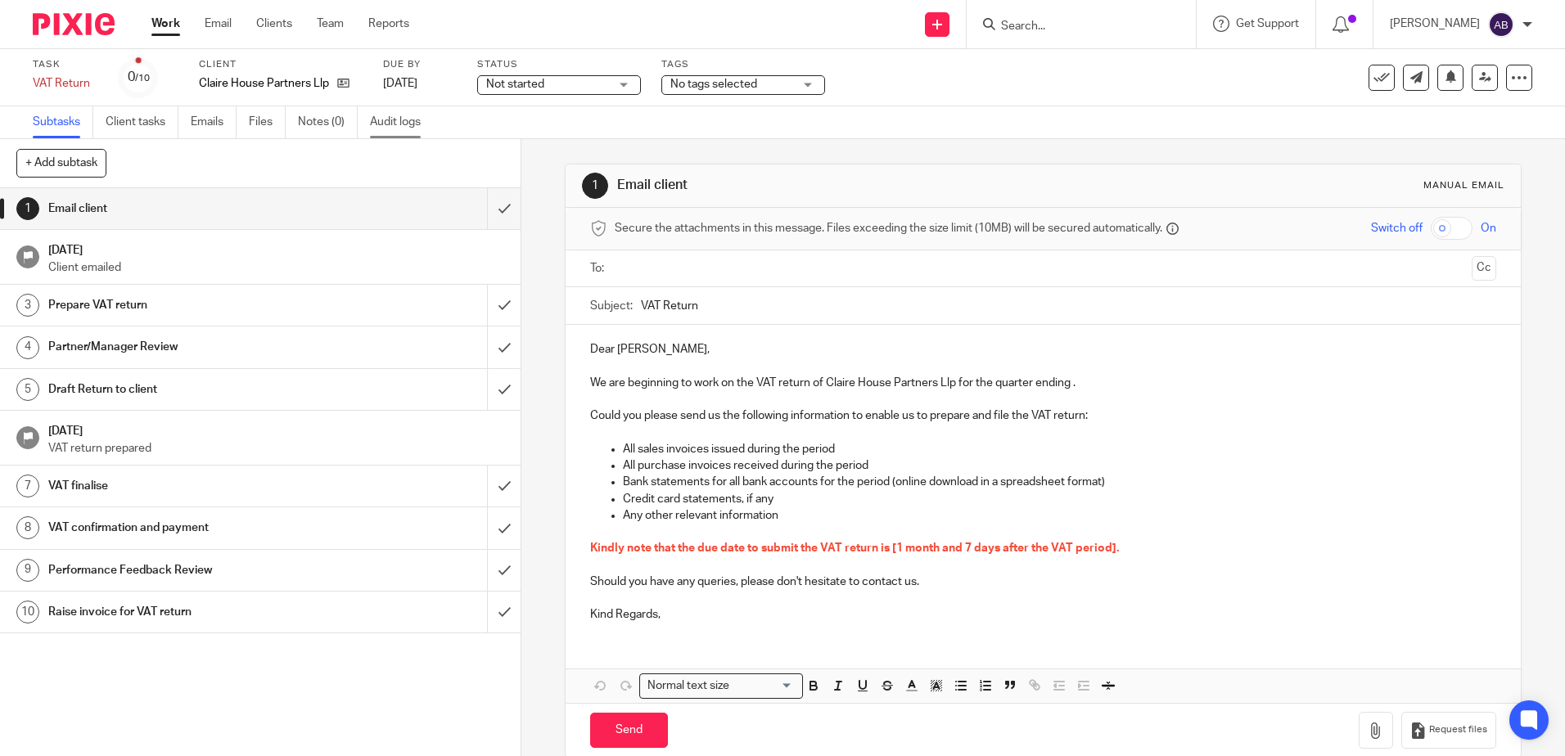
click at [372, 124] on link "Audit logs" at bounding box center [401, 122] width 63 height 32
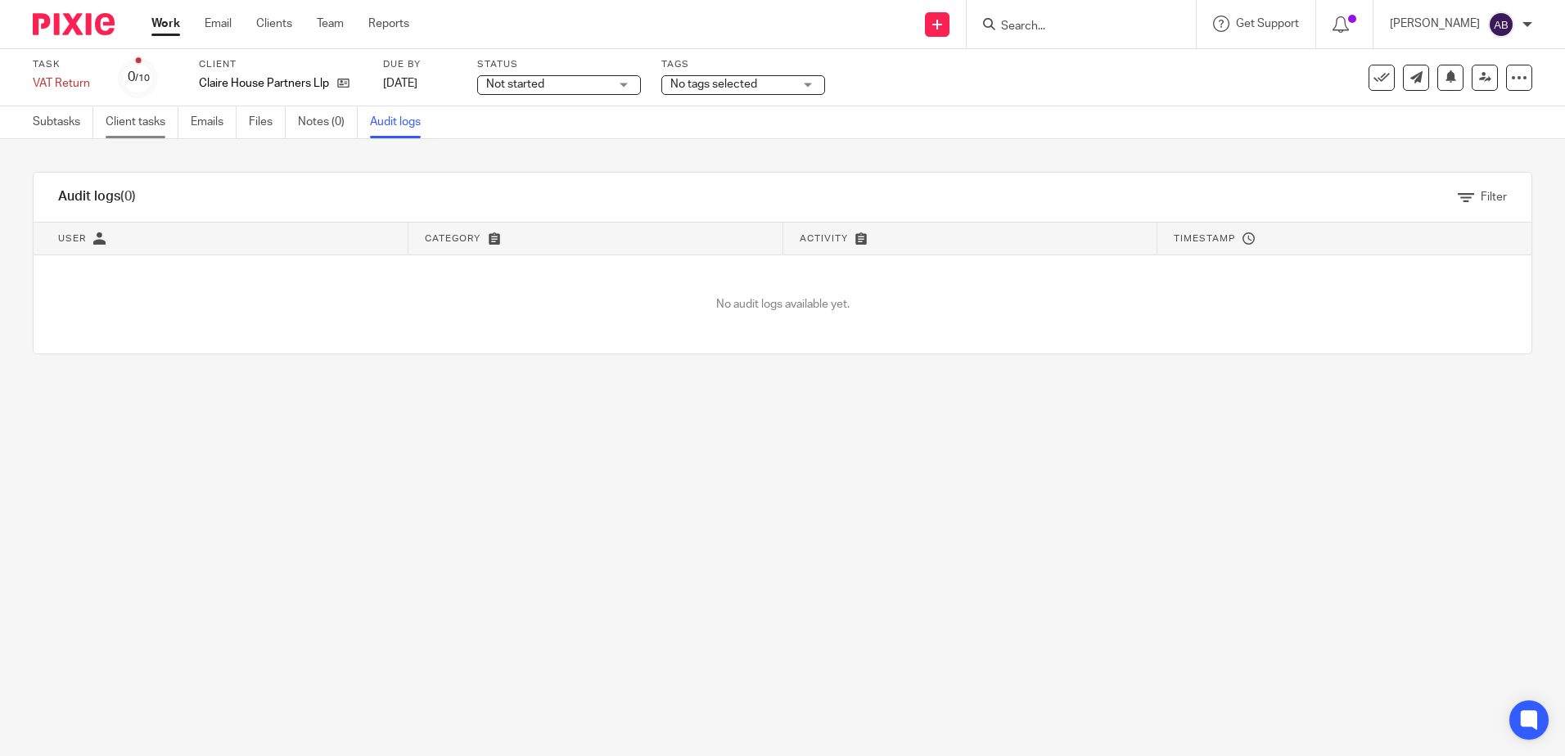
click at [116, 121] on link "Client tasks" at bounding box center [142, 122] width 73 height 32
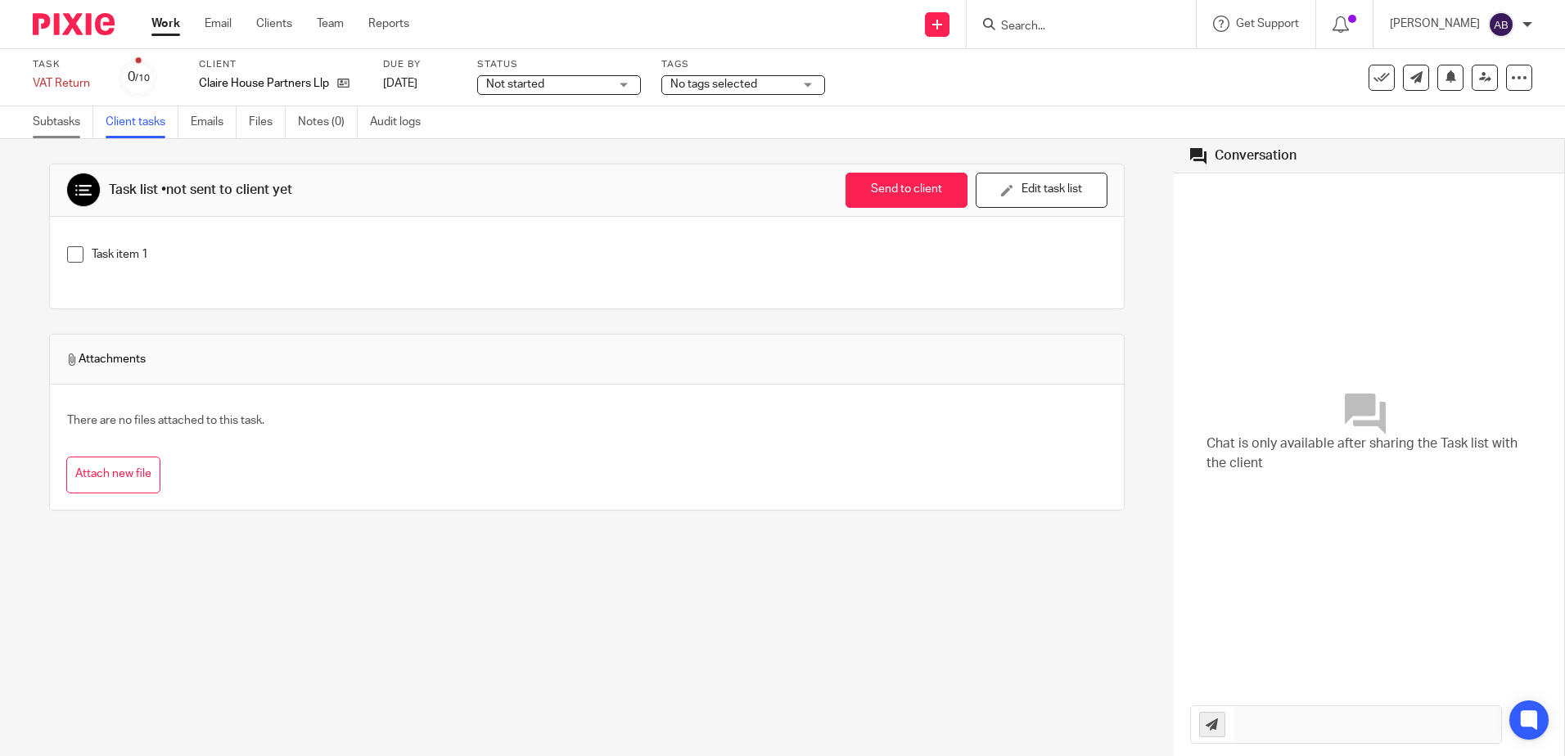
click at [46, 132] on link "Subtasks" at bounding box center [63, 122] width 61 height 32
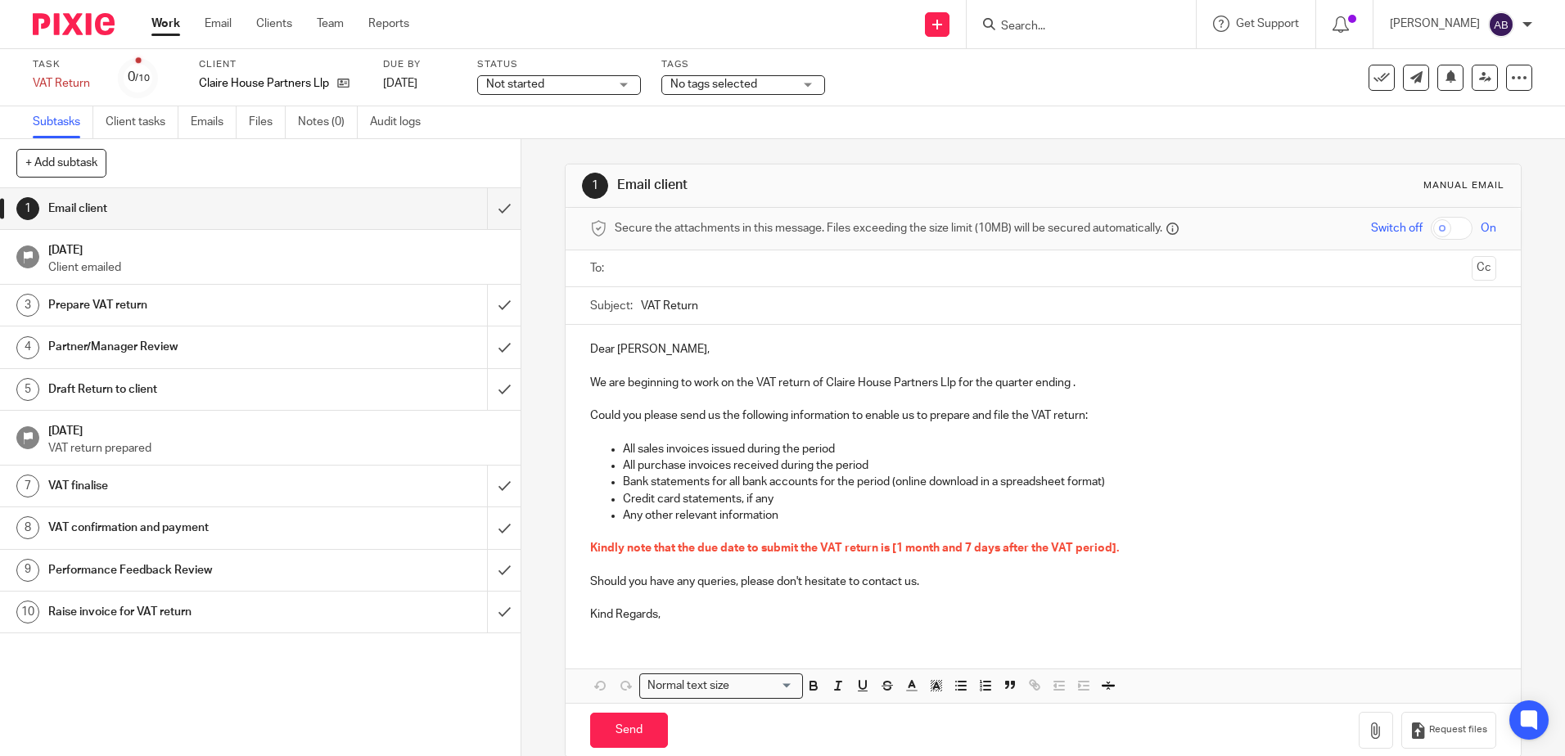
click at [313, 33] on div "Work Email Clients Team Reports Work Email Clients Team Reports Settings" at bounding box center [284, 24] width 299 height 48
click at [330, 28] on link "Team" at bounding box center [330, 24] width 27 height 16
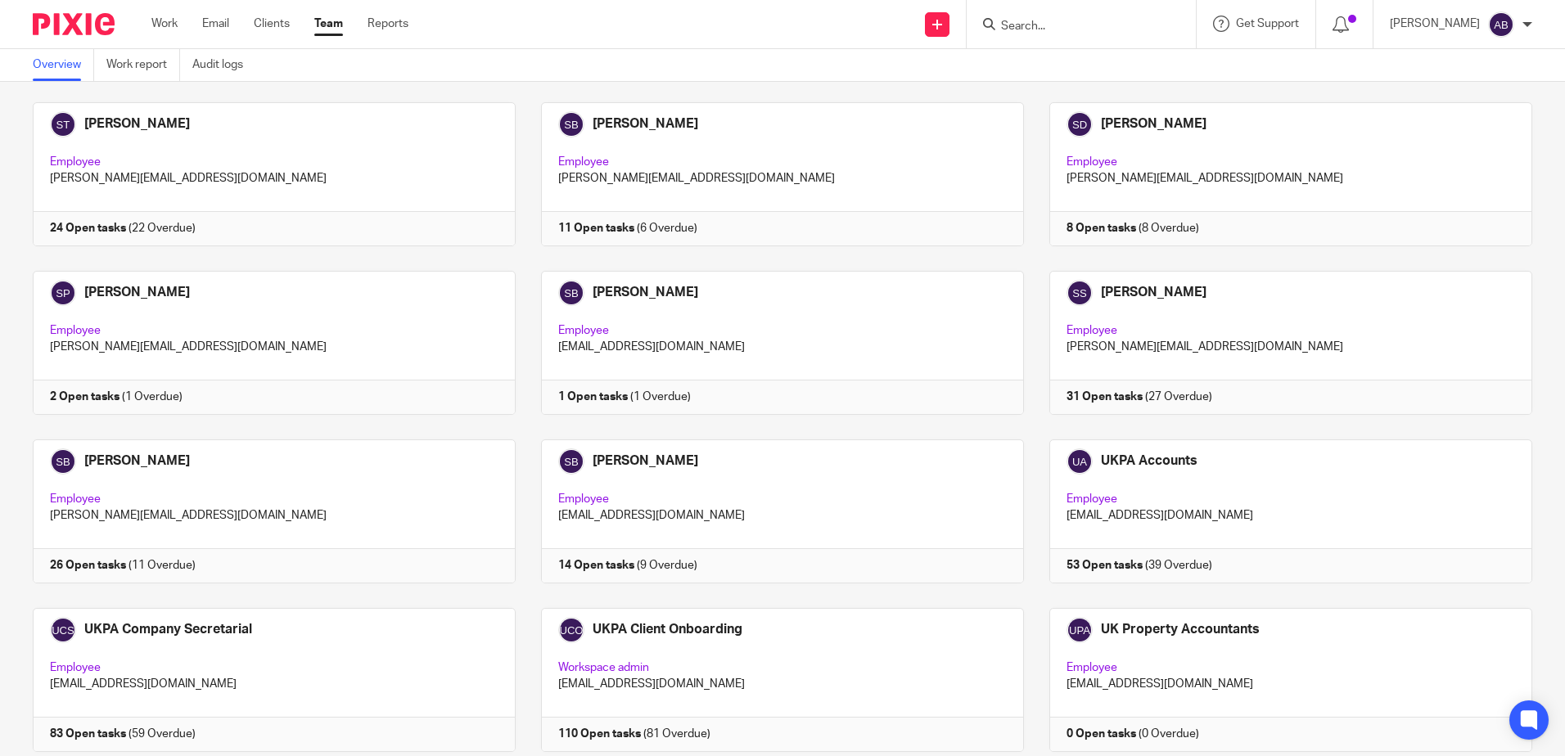
scroll to position [3766, 0]
